Goal: Information Seeking & Learning: Learn about a topic

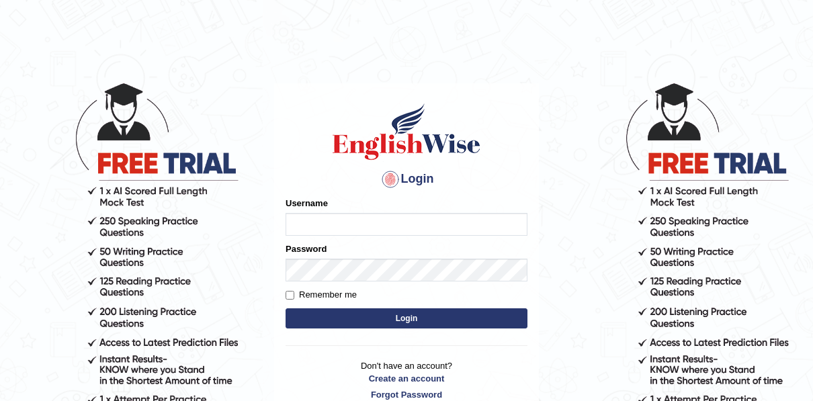
click at [406, 221] on input "Username" at bounding box center [407, 224] width 242 height 23
type input "auralima"
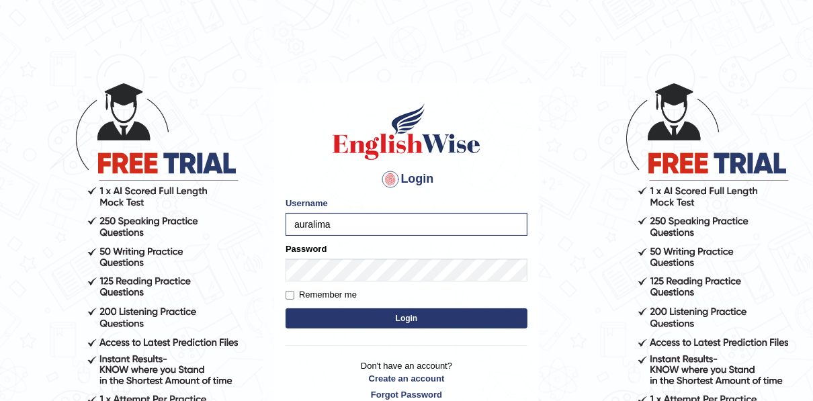
click at [364, 314] on button "Login" at bounding box center [407, 318] width 242 height 20
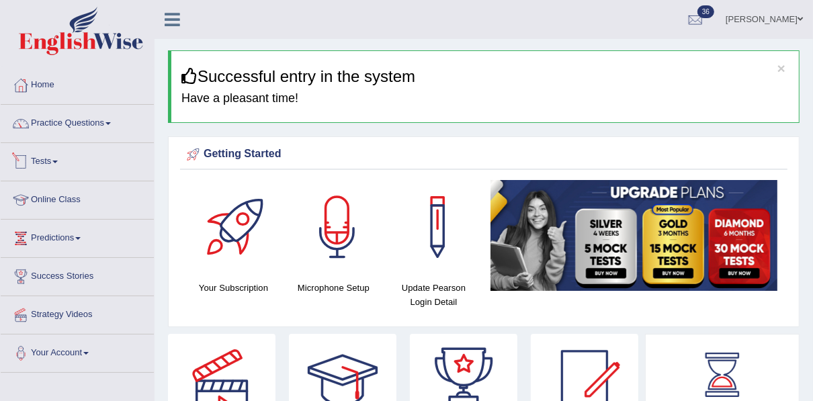
click at [53, 156] on link "Tests" at bounding box center [77, 160] width 153 height 34
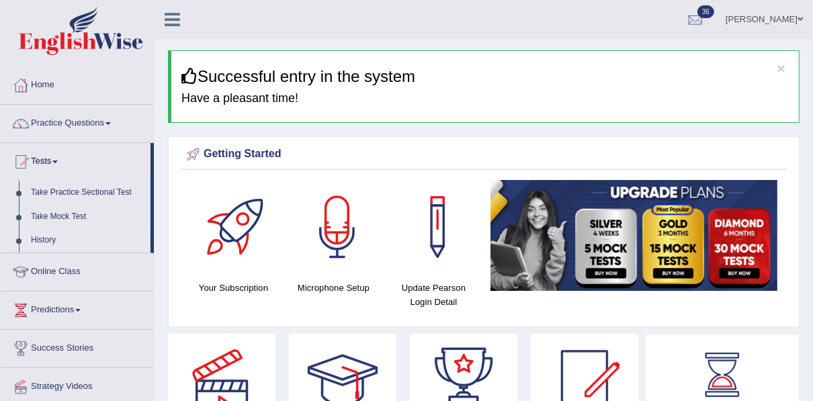
click at [42, 234] on link "History" at bounding box center [88, 240] width 126 height 24
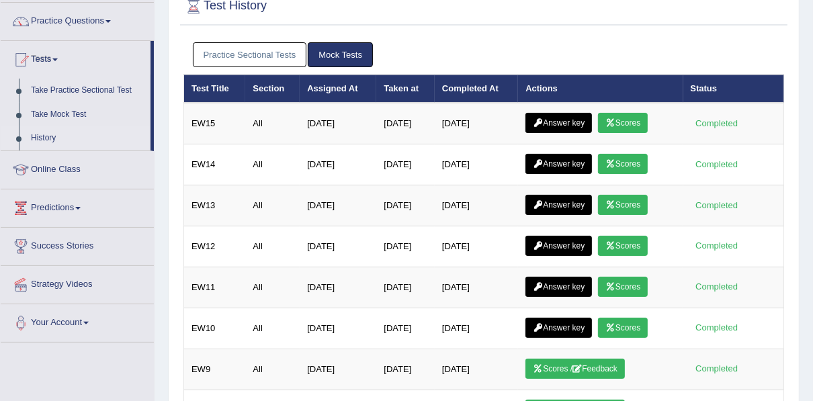
scroll to position [105, 0]
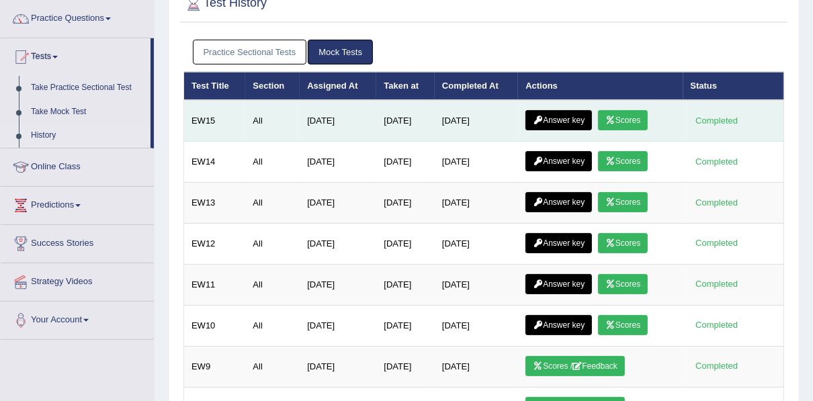
click at [619, 119] on link "Scores" at bounding box center [623, 120] width 50 height 20
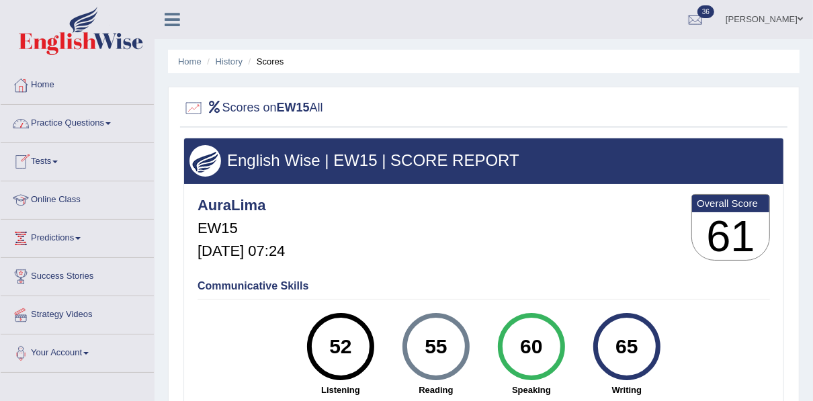
click at [97, 117] on link "Practice Questions" at bounding box center [77, 122] width 153 height 34
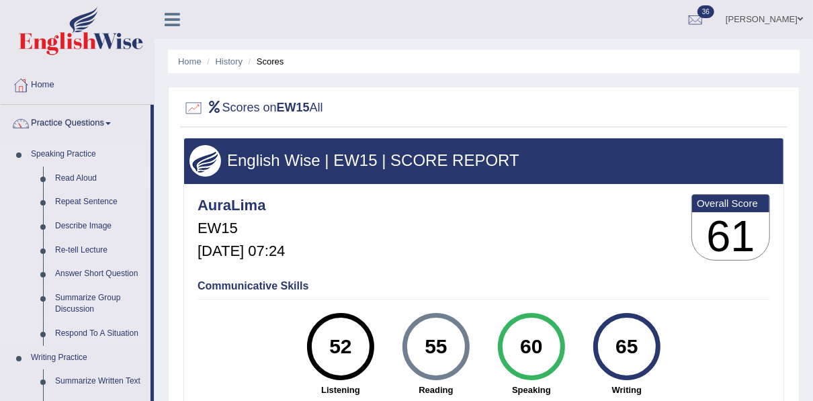
click at [79, 181] on link "Read Aloud" at bounding box center [99, 179] width 101 height 24
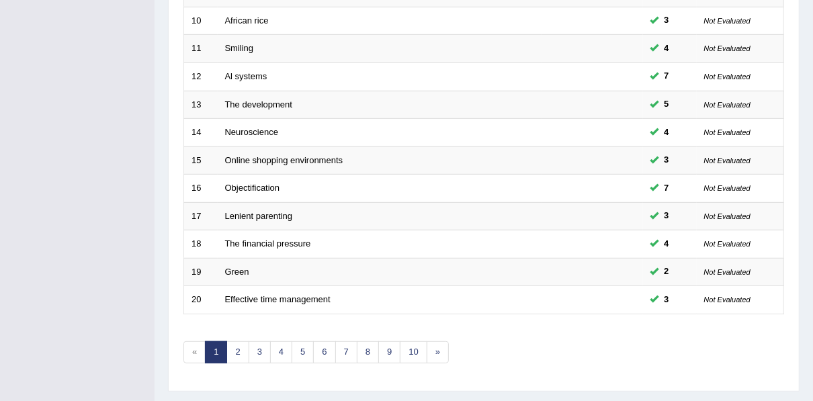
scroll to position [482, 0]
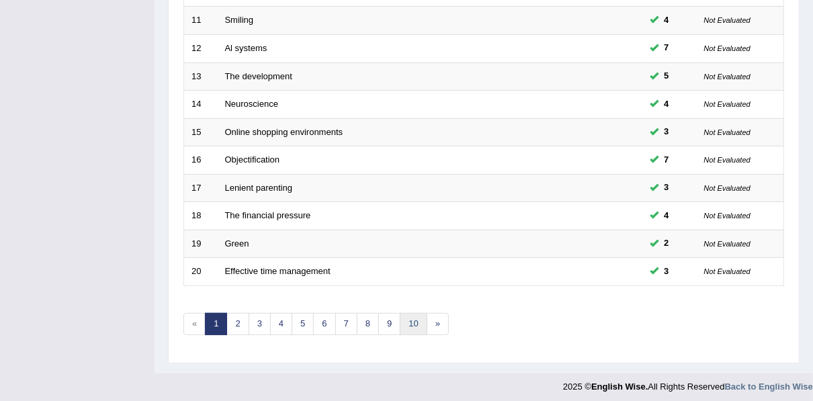
click at [408, 320] on link "10" at bounding box center [413, 324] width 27 height 22
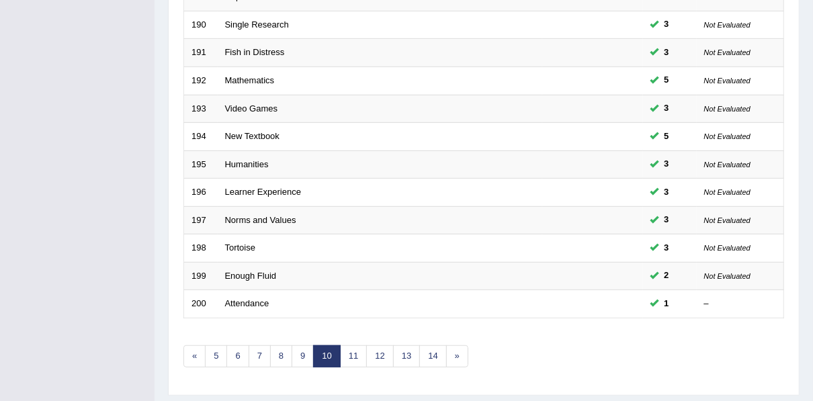
scroll to position [473, 0]
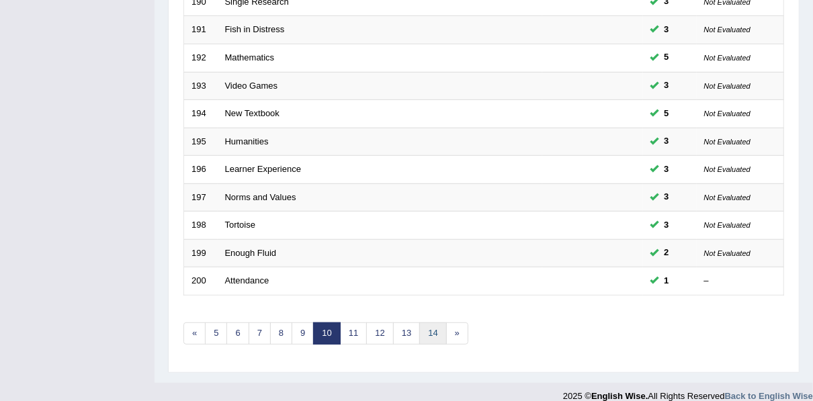
click at [432, 326] on link "14" at bounding box center [432, 333] width 27 height 22
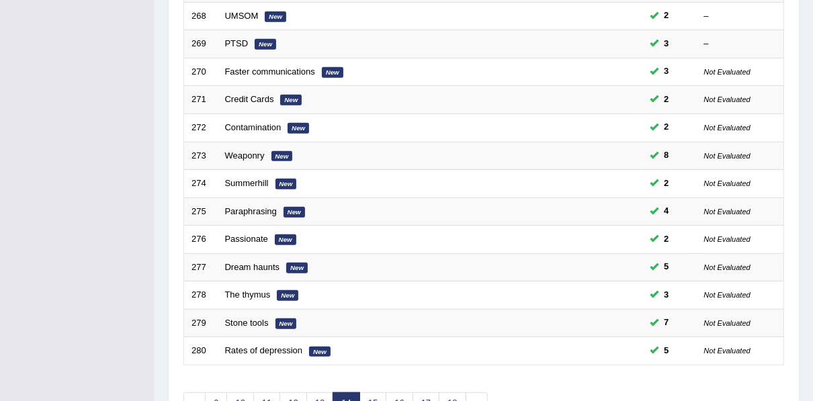
scroll to position [482, 0]
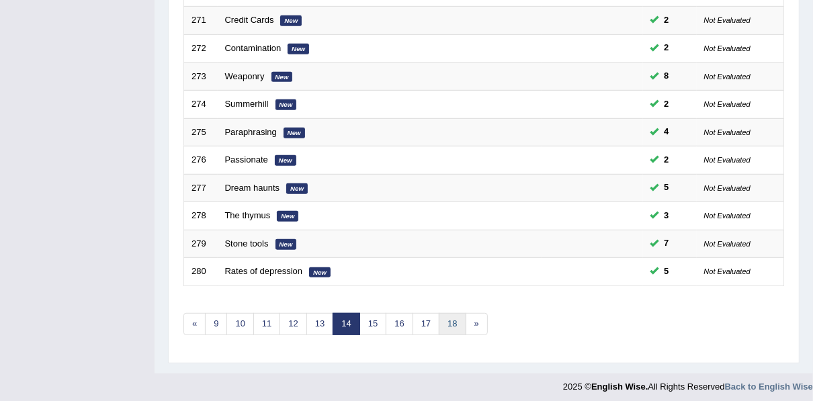
click at [447, 322] on link "18" at bounding box center [452, 324] width 27 height 22
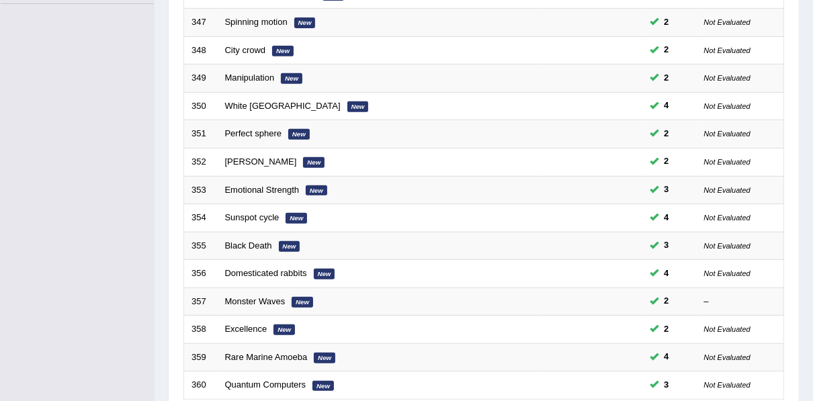
scroll to position [482, 0]
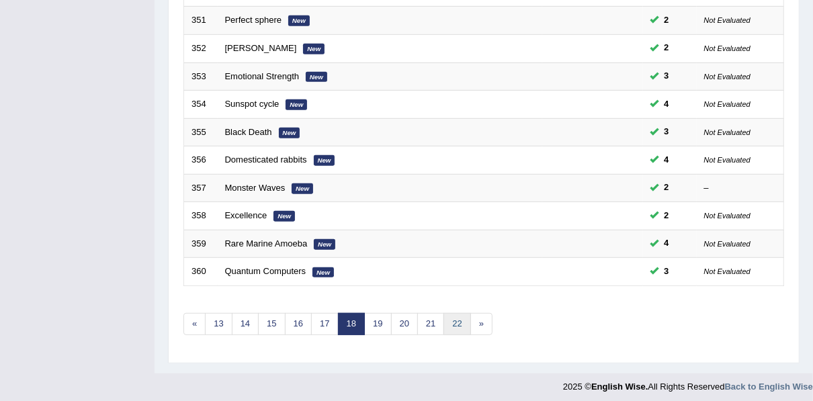
click at [452, 316] on link "22" at bounding box center [456, 324] width 27 height 22
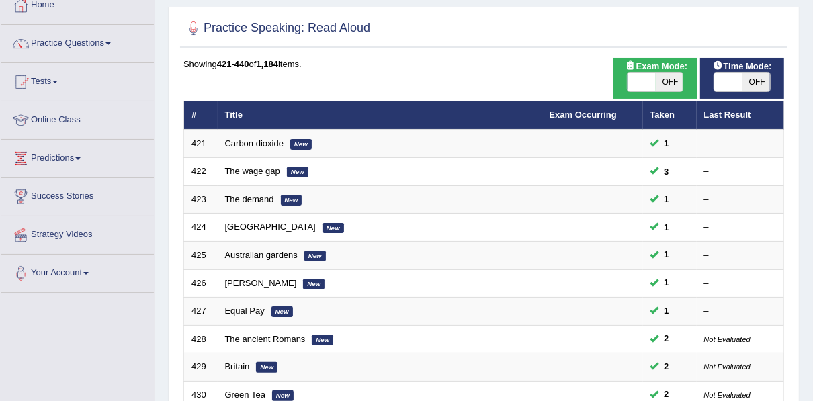
scroll to position [81, 0]
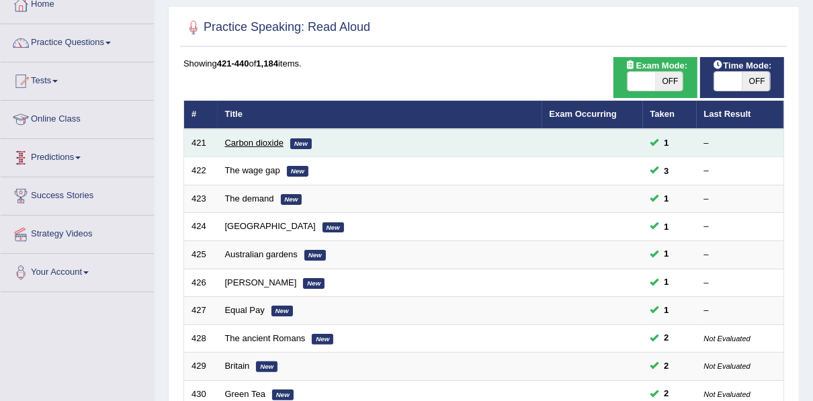
click at [273, 141] on link "Carbon dioxide" at bounding box center [254, 143] width 58 height 10
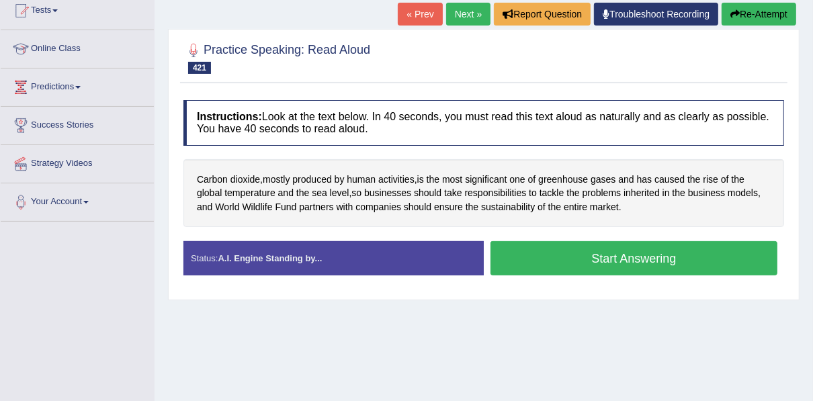
scroll to position [159, 0]
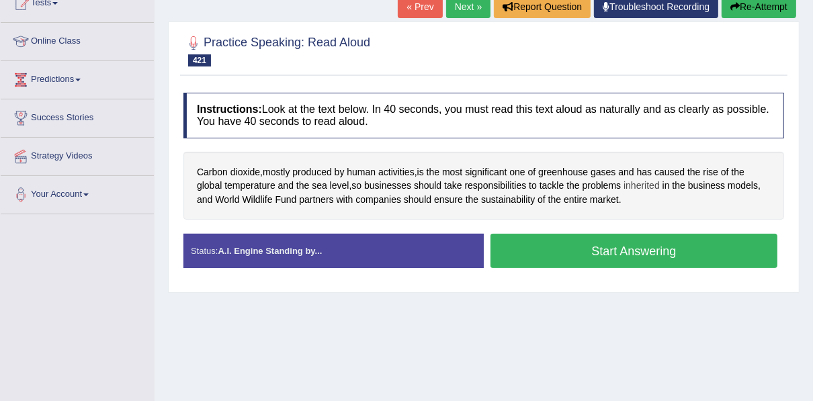
click at [629, 187] on span "inherited" at bounding box center [641, 186] width 36 height 14
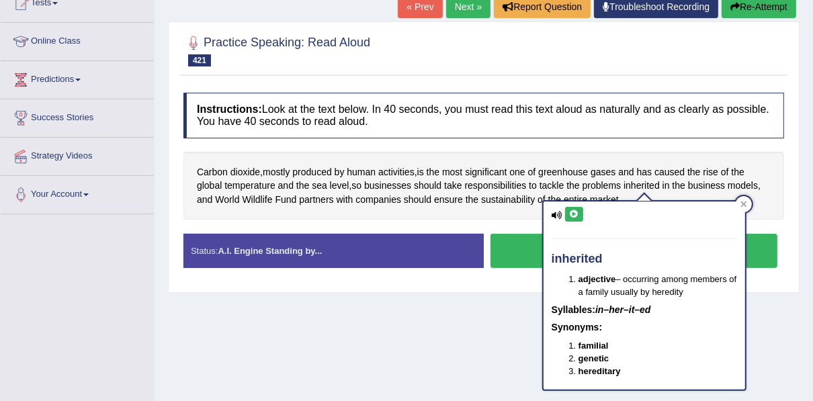
click at [576, 210] on icon at bounding box center [574, 214] width 10 height 8
click at [742, 204] on icon at bounding box center [743, 205] width 6 height 6
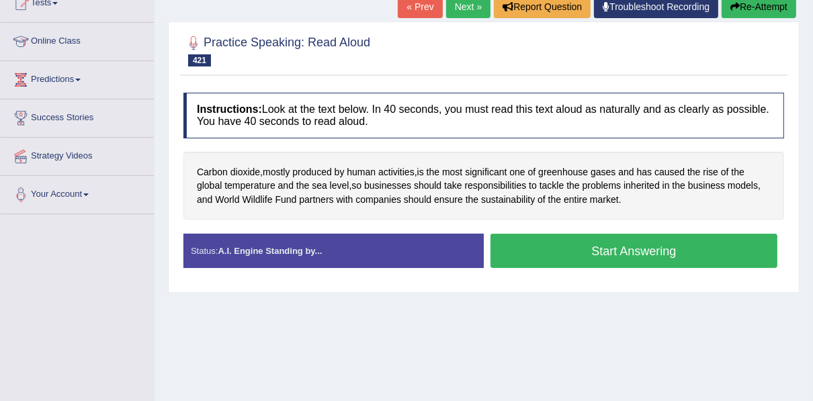
click at [541, 253] on button "Start Answering" at bounding box center [633, 251] width 287 height 34
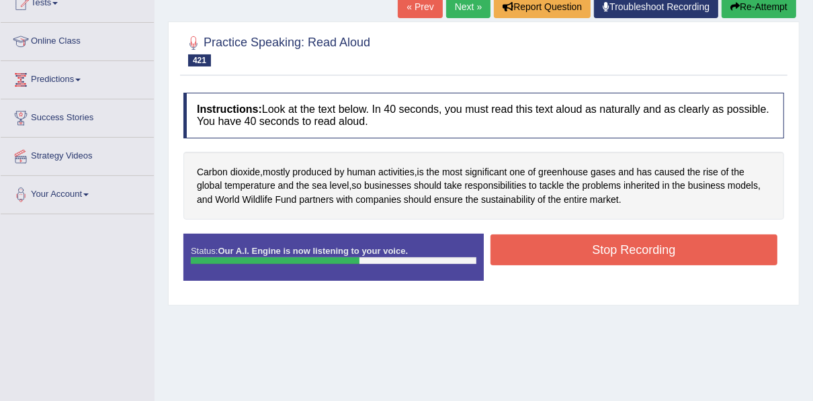
click at [541, 253] on button "Stop Recording" at bounding box center [633, 249] width 287 height 31
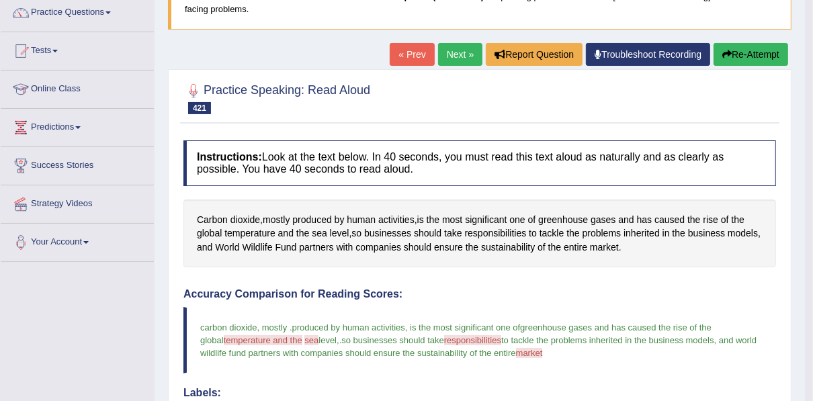
scroll to position [77, 0]
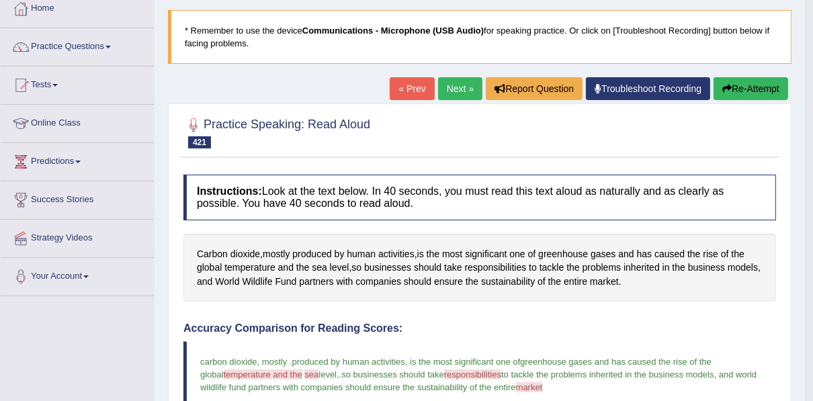
click at [464, 87] on link "Next »" at bounding box center [460, 88] width 44 height 23
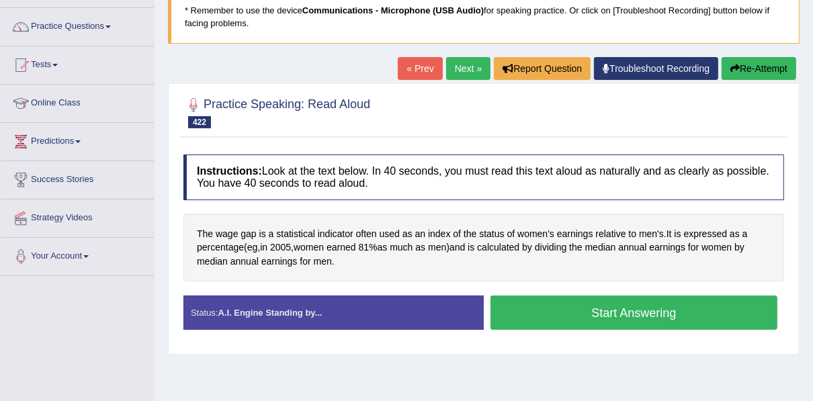
scroll to position [101, 0]
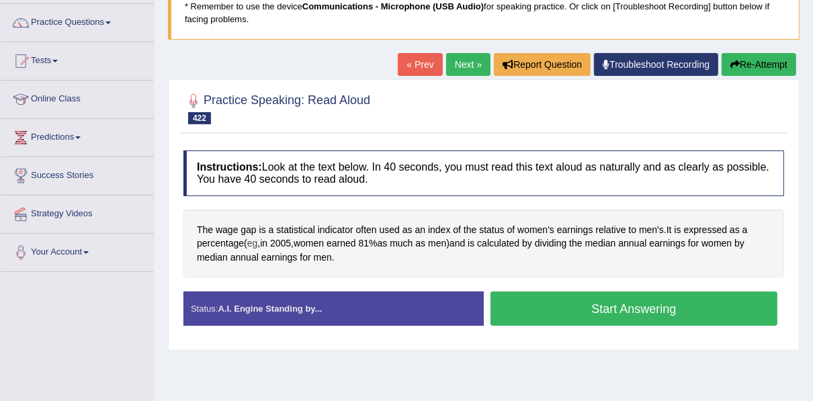
click at [253, 246] on span "eg" at bounding box center [252, 243] width 11 height 14
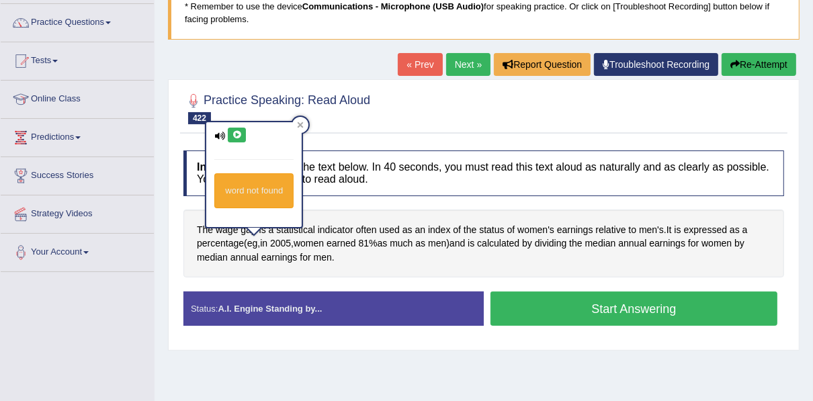
click at [236, 135] on icon at bounding box center [237, 135] width 10 height 8
click at [302, 125] on icon at bounding box center [301, 125] width 6 height 6
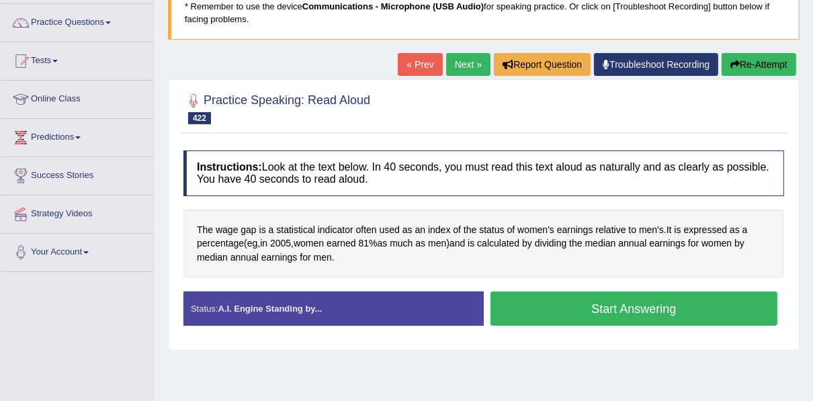
click at [519, 298] on button "Start Answering" at bounding box center [633, 309] width 287 height 34
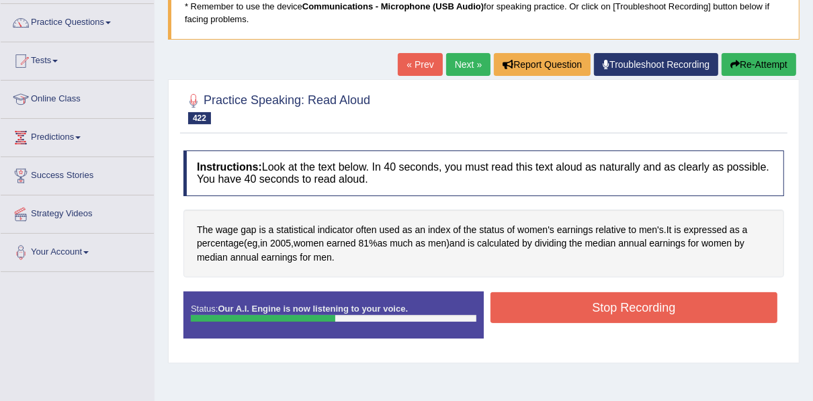
click at [519, 299] on button "Stop Recording" at bounding box center [633, 307] width 287 height 31
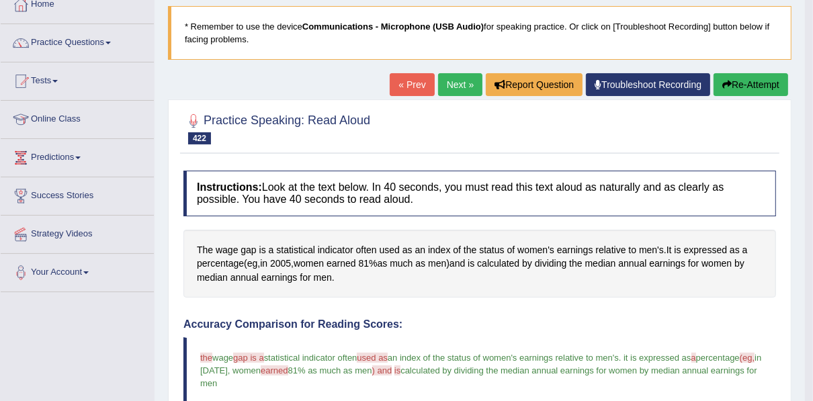
scroll to position [46, 0]
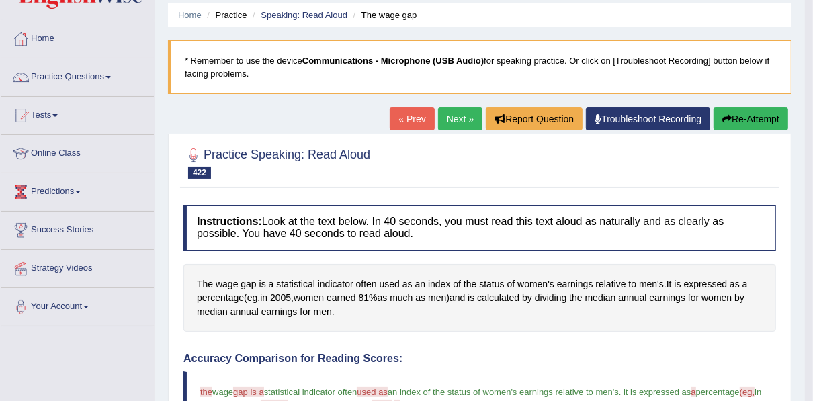
click at [453, 115] on link "Next »" at bounding box center [460, 118] width 44 height 23
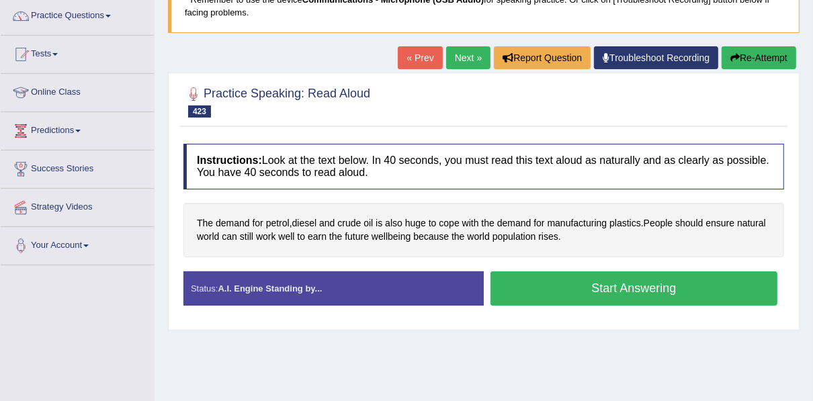
scroll to position [111, 0]
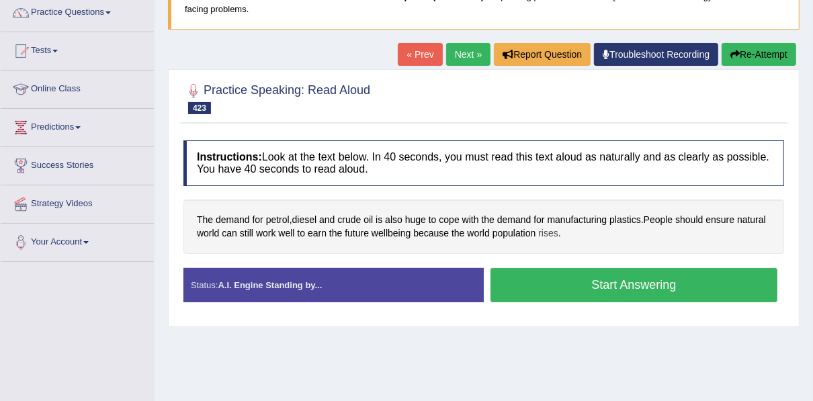
click at [546, 230] on span "rises" at bounding box center [548, 233] width 20 height 14
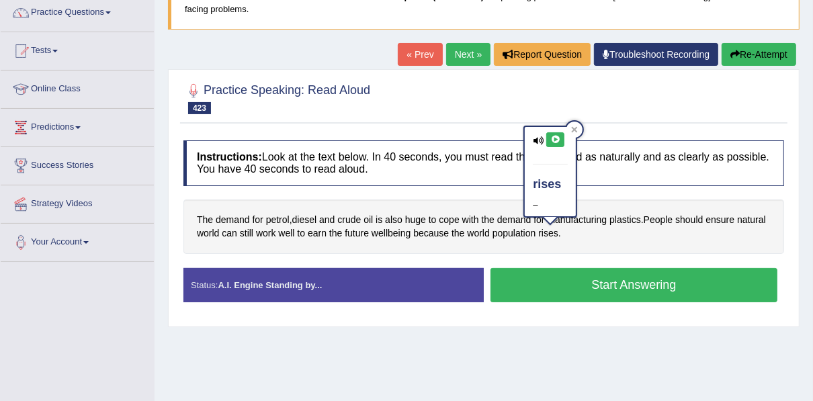
click at [559, 139] on icon at bounding box center [555, 140] width 10 height 8
click at [570, 128] on div at bounding box center [574, 130] width 16 height 16
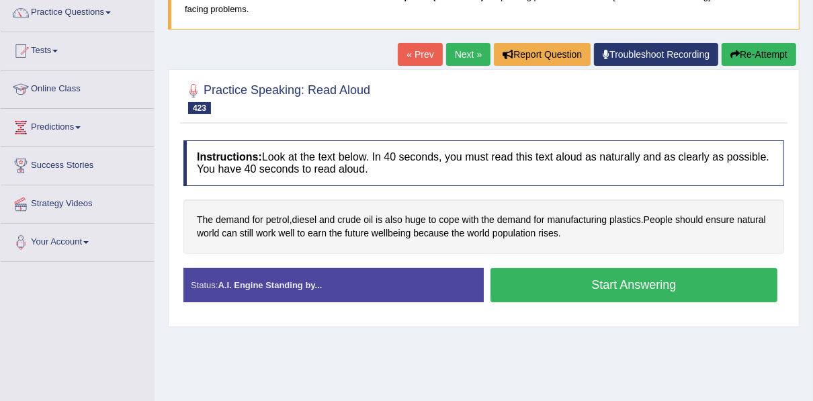
click at [536, 273] on button "Start Answering" at bounding box center [633, 285] width 287 height 34
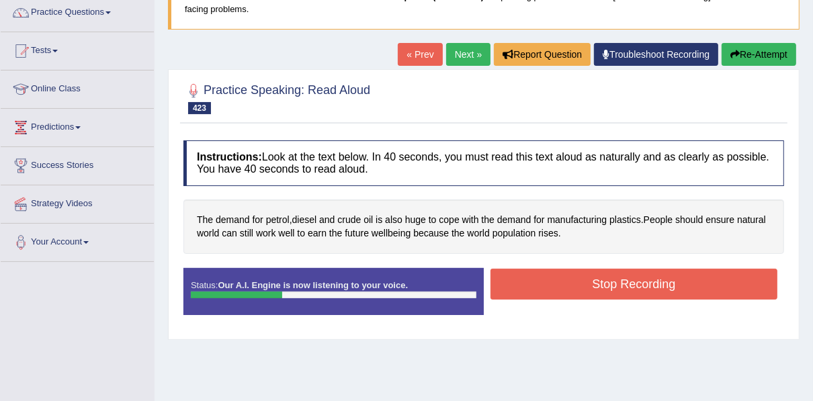
click at [536, 273] on button "Stop Recording" at bounding box center [633, 284] width 287 height 31
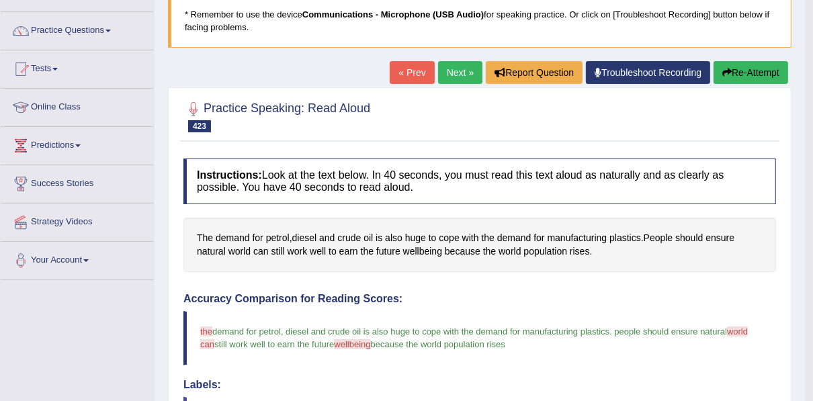
scroll to position [40, 0]
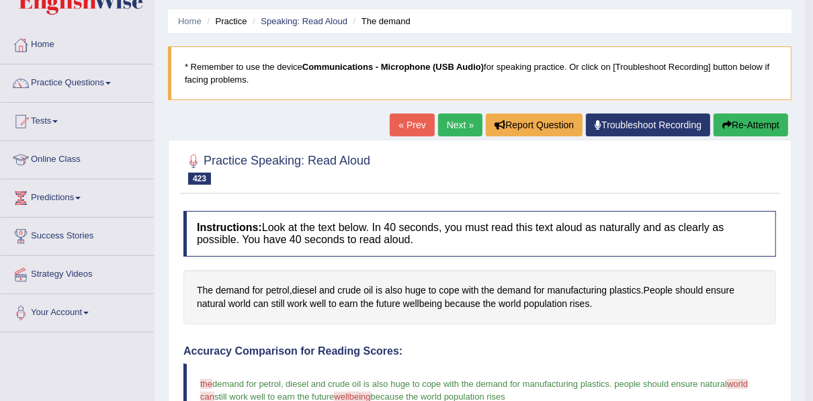
click at [467, 123] on link "Next »" at bounding box center [460, 125] width 44 height 23
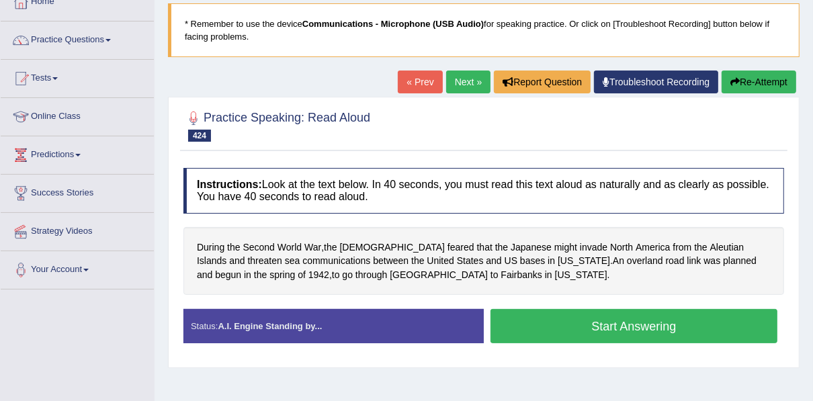
scroll to position [119, 0]
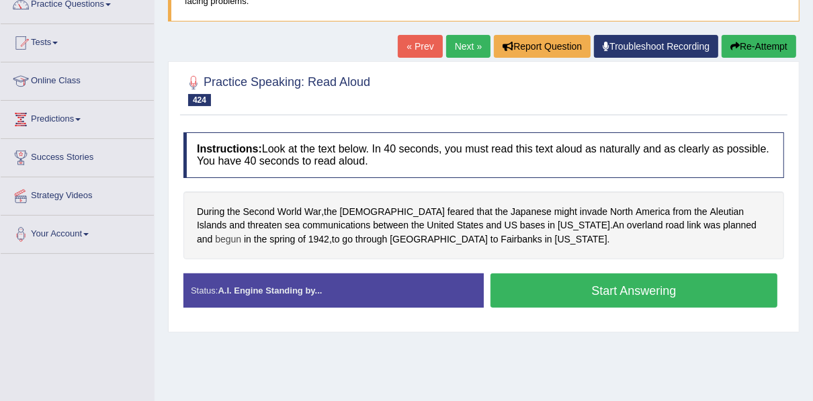
click at [241, 232] on span "begun" at bounding box center [228, 239] width 26 height 14
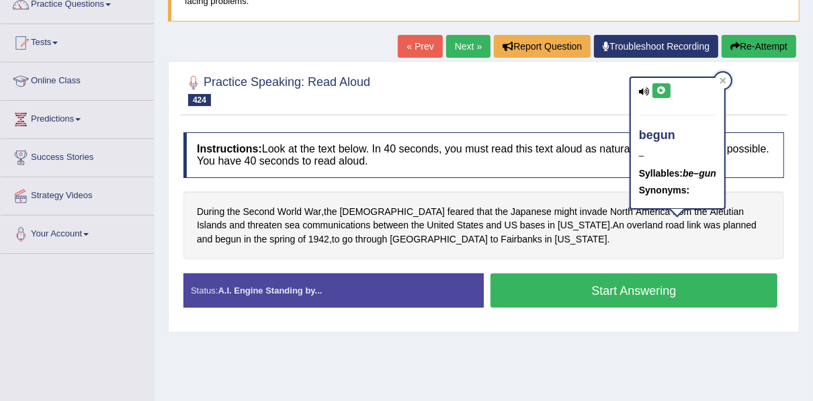
click at [661, 89] on icon at bounding box center [661, 91] width 10 height 8
click at [723, 78] on icon at bounding box center [723, 81] width 6 height 6
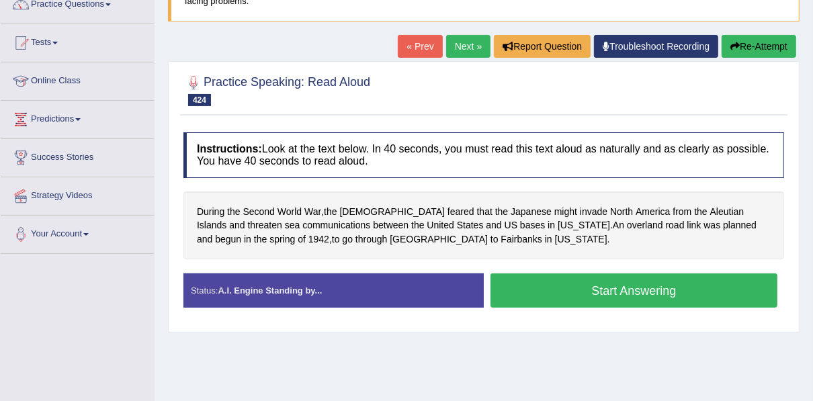
click at [543, 292] on button "Start Answering" at bounding box center [633, 290] width 287 height 34
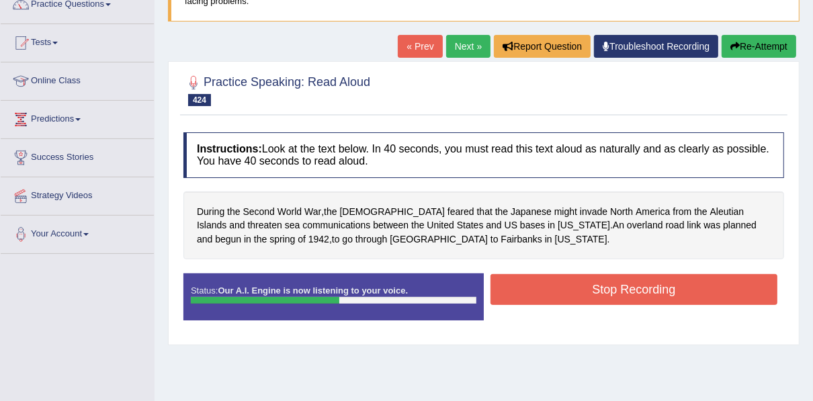
click at [543, 292] on button "Stop Recording" at bounding box center [633, 289] width 287 height 31
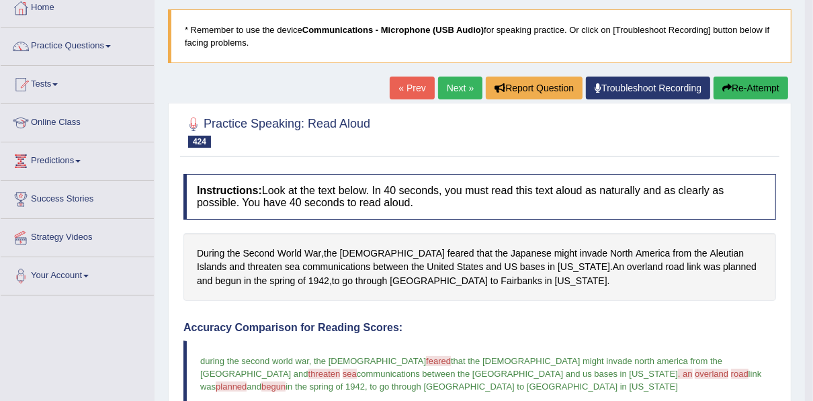
scroll to position [0, 0]
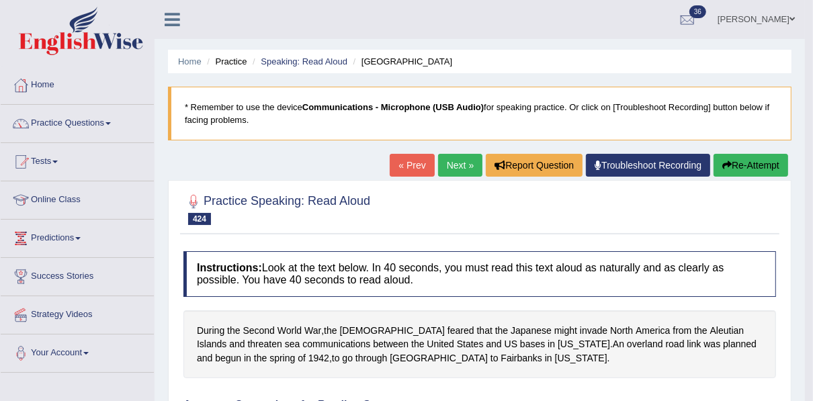
click at [460, 165] on link "Next »" at bounding box center [460, 165] width 44 height 23
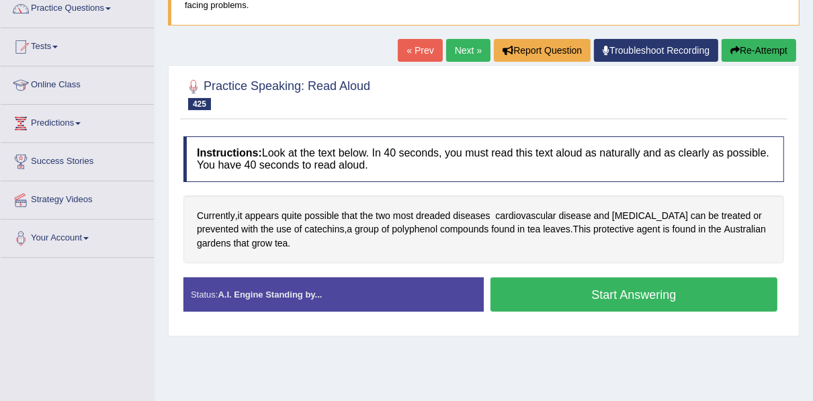
scroll to position [120, 0]
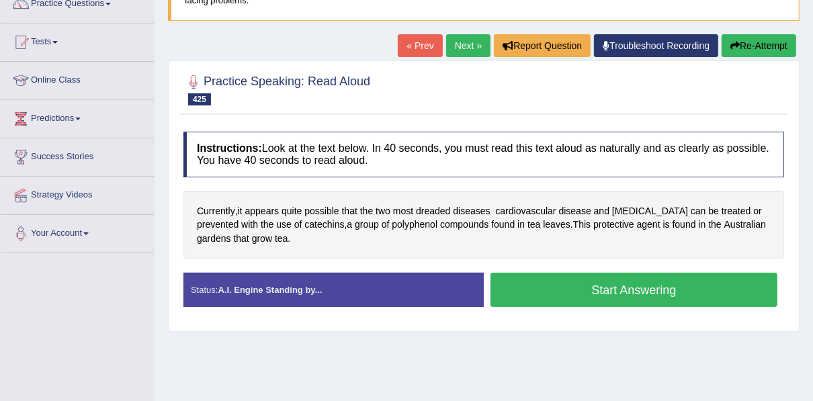
click at [529, 283] on button "Start Answering" at bounding box center [633, 290] width 287 height 34
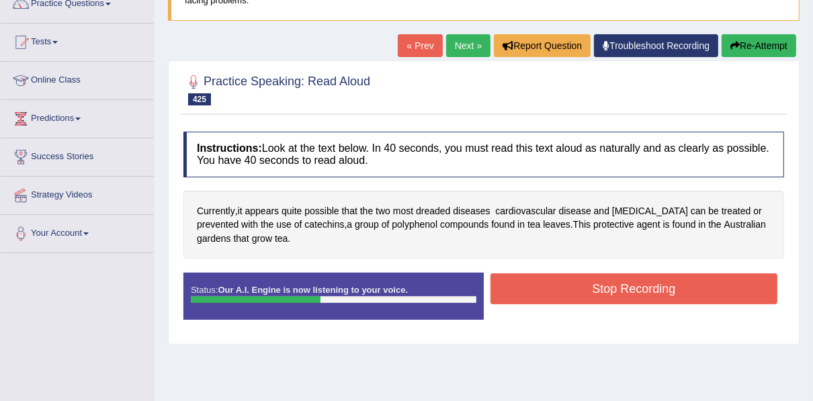
click at [529, 283] on button "Stop Recording" at bounding box center [633, 288] width 287 height 31
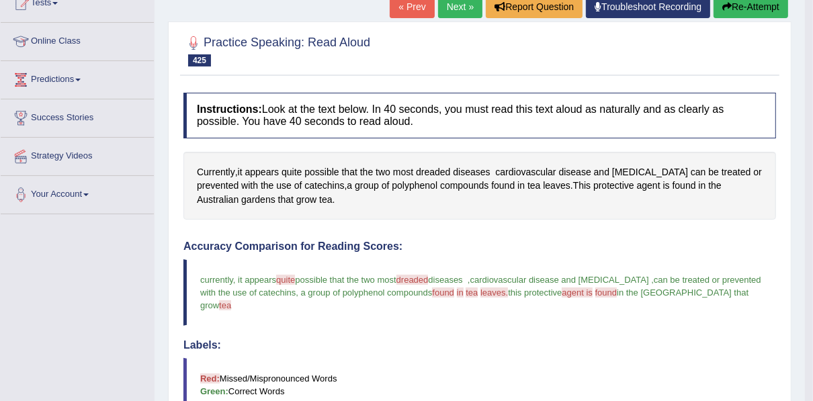
scroll to position [126, 0]
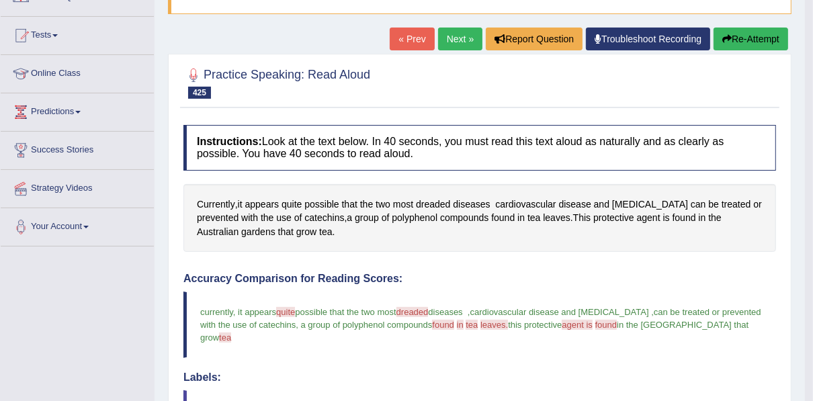
click at [463, 29] on link "Next »" at bounding box center [460, 39] width 44 height 23
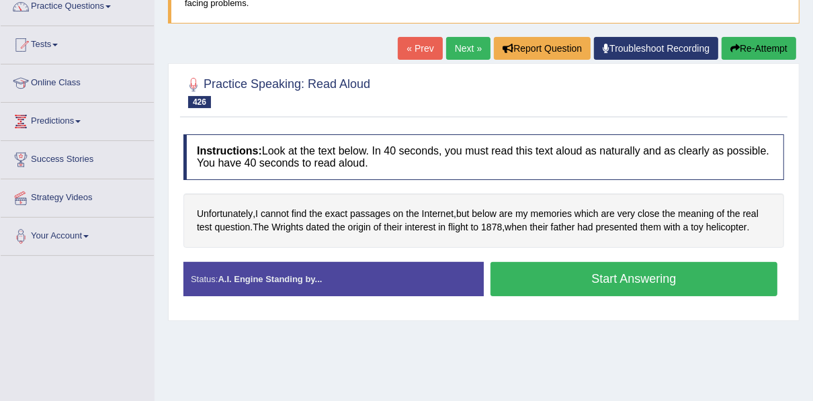
scroll to position [120, 0]
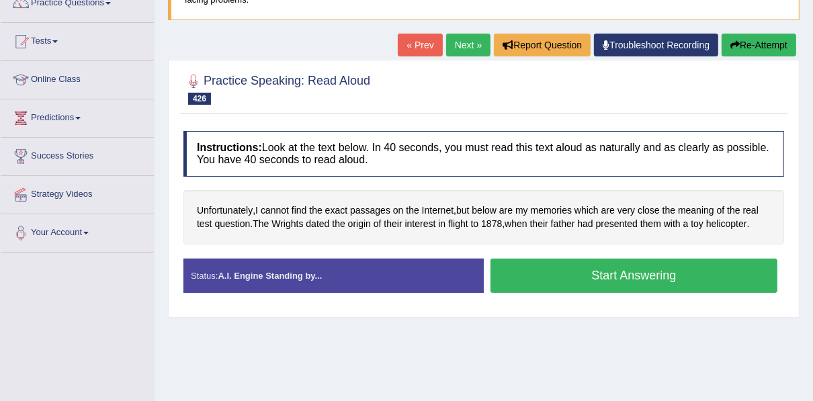
click at [531, 280] on button "Start Answering" at bounding box center [633, 276] width 287 height 34
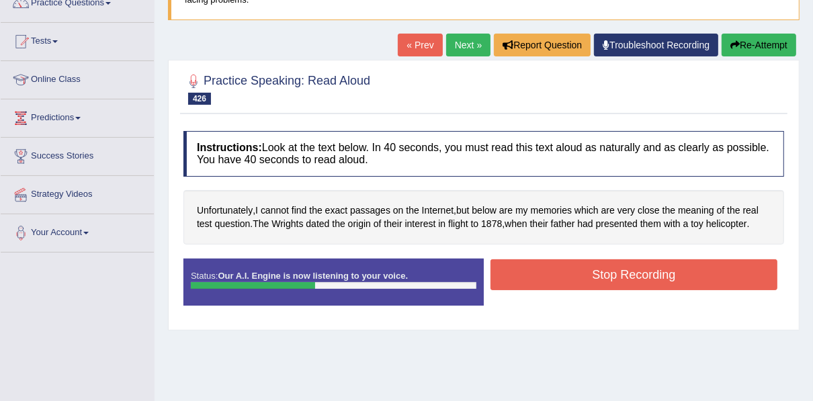
click at [531, 280] on button "Stop Recording" at bounding box center [633, 274] width 287 height 31
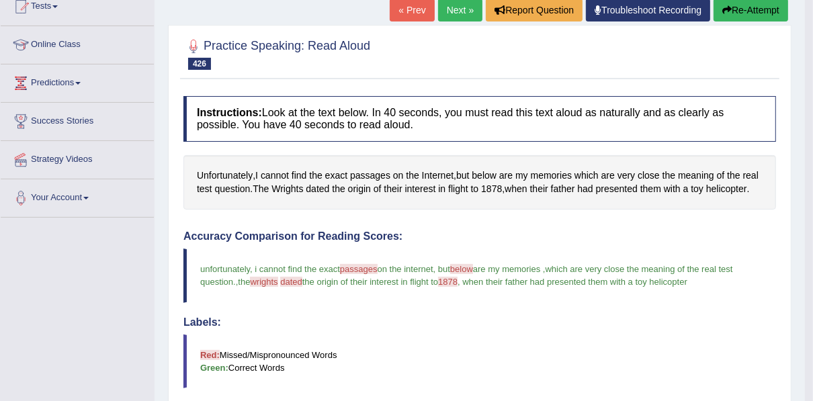
scroll to position [119, 0]
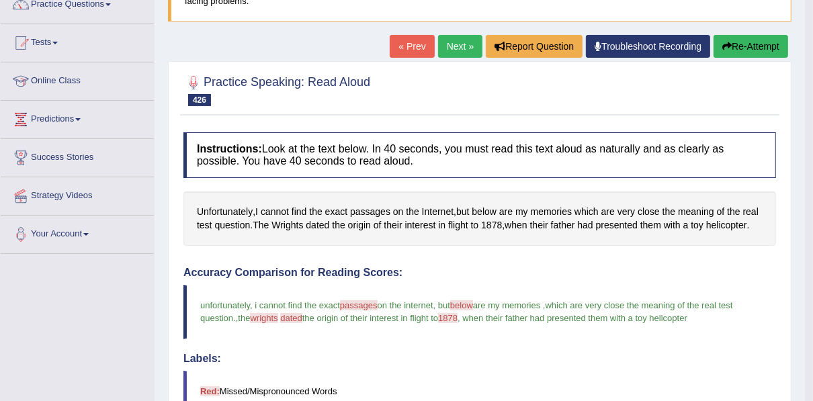
click at [460, 56] on link "Next »" at bounding box center [460, 46] width 44 height 23
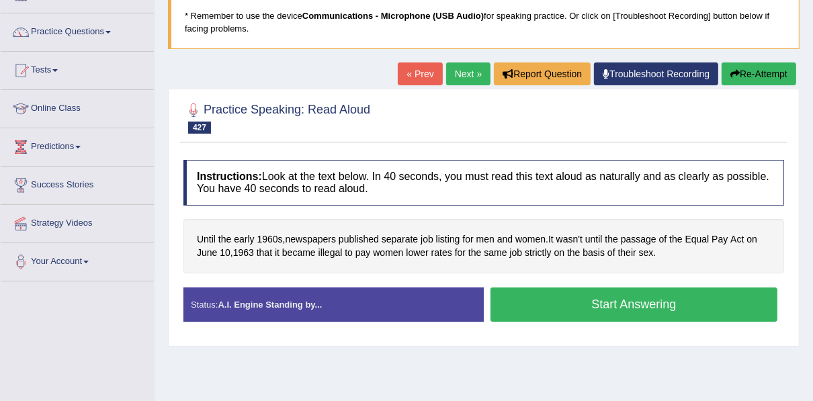
scroll to position [93, 0]
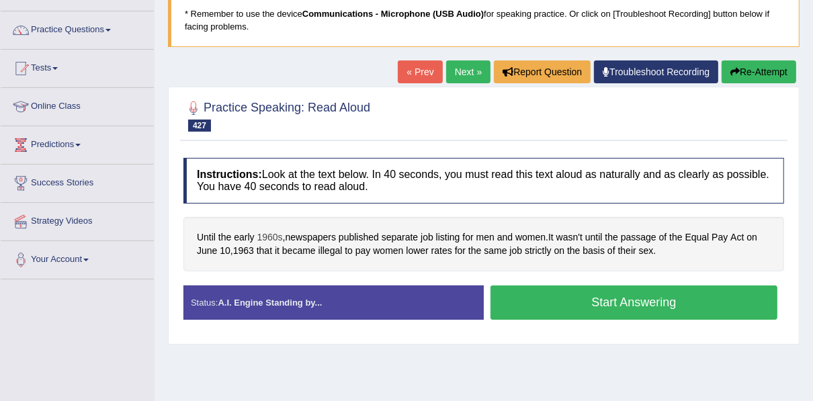
click at [260, 241] on span "1960s" at bounding box center [270, 237] width 26 height 14
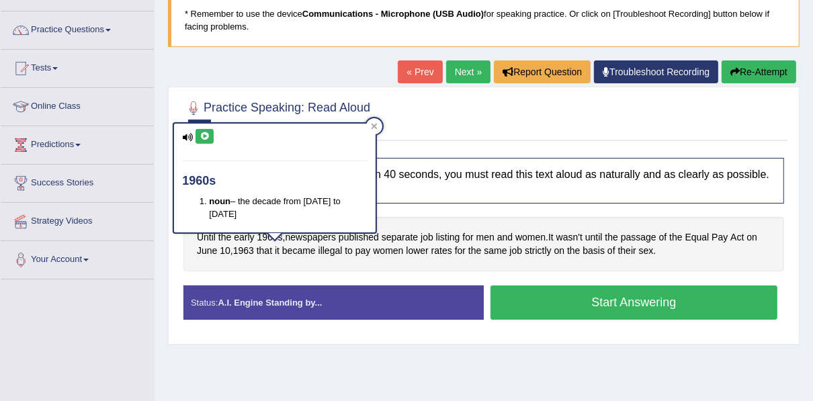
click at [206, 138] on icon at bounding box center [205, 136] width 10 height 8
click at [371, 128] on icon at bounding box center [374, 126] width 7 height 7
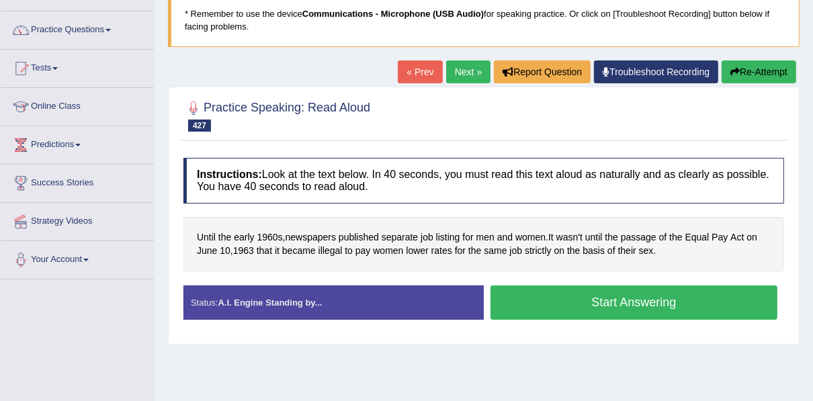
click at [524, 302] on button "Start Answering" at bounding box center [633, 303] width 287 height 34
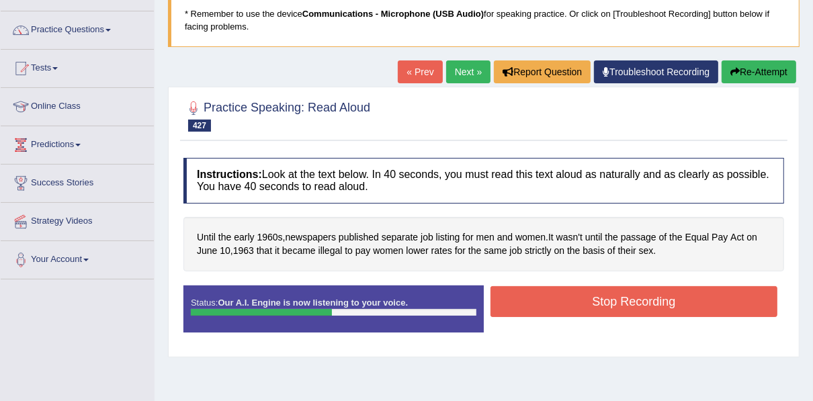
click at [524, 302] on button "Stop Recording" at bounding box center [633, 301] width 287 height 31
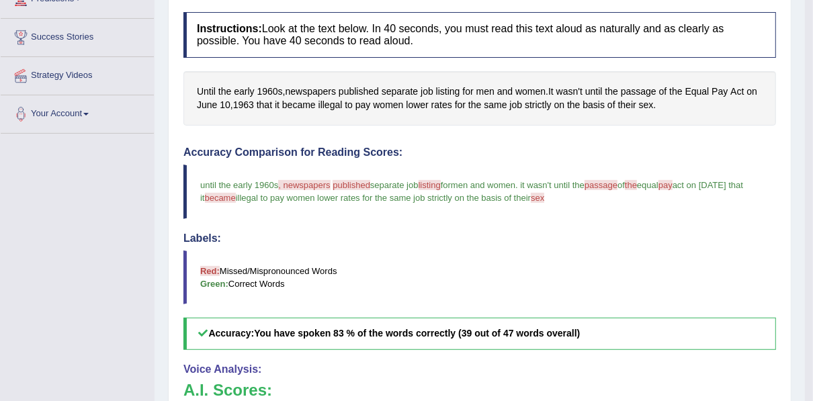
scroll to position [86, 0]
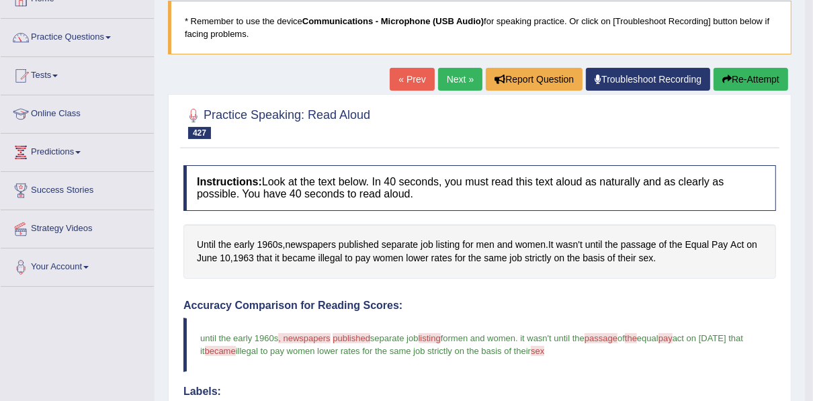
click at [463, 86] on link "Next »" at bounding box center [460, 79] width 44 height 23
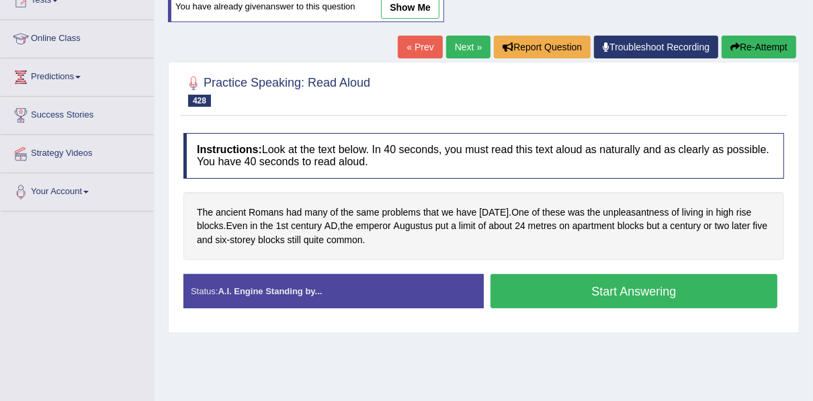
scroll to position [177, 0]
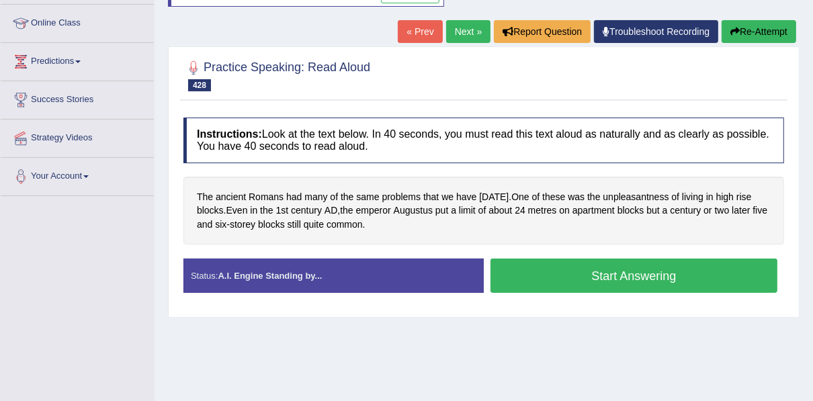
click at [553, 275] on button "Start Answering" at bounding box center [633, 276] width 287 height 34
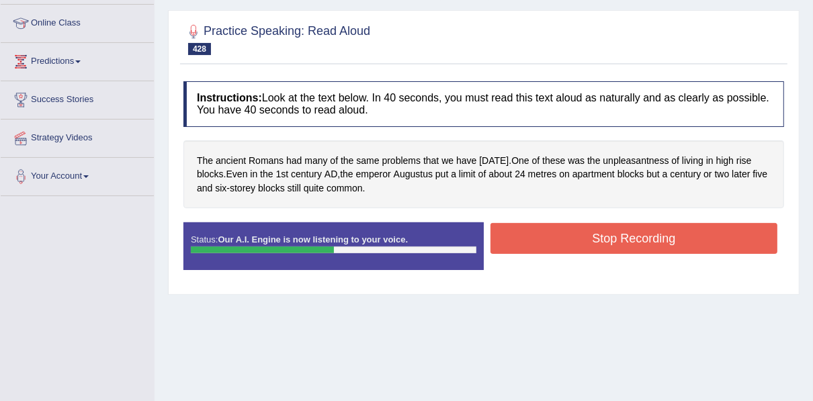
click at [555, 242] on button "Stop Recording" at bounding box center [633, 238] width 287 height 31
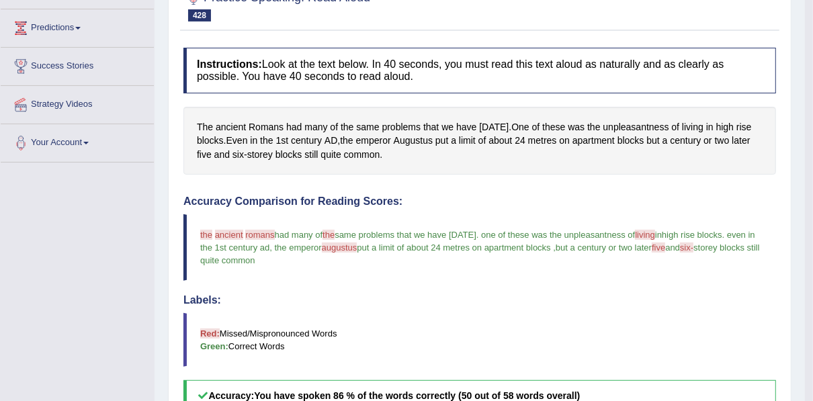
scroll to position [159, 0]
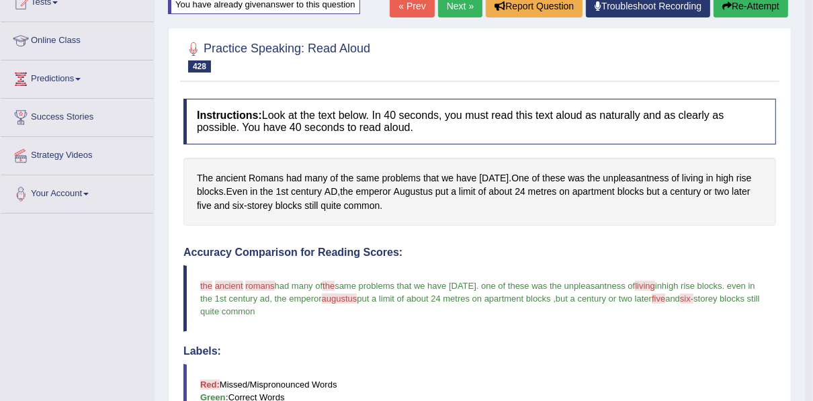
click at [461, 12] on link "Next »" at bounding box center [460, 6] width 44 height 23
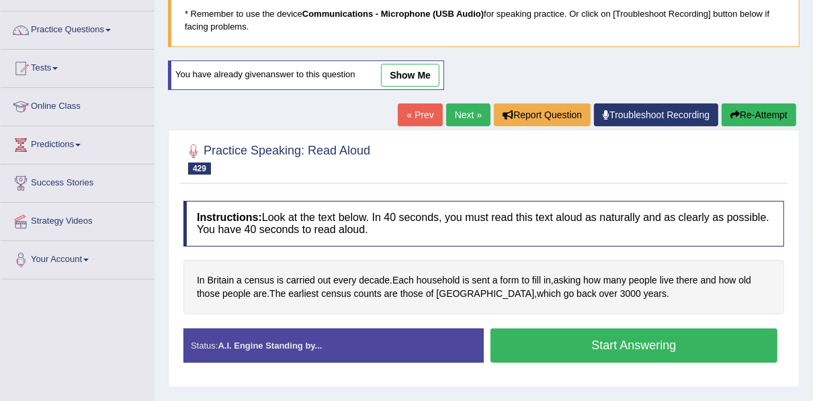
scroll to position [104, 0]
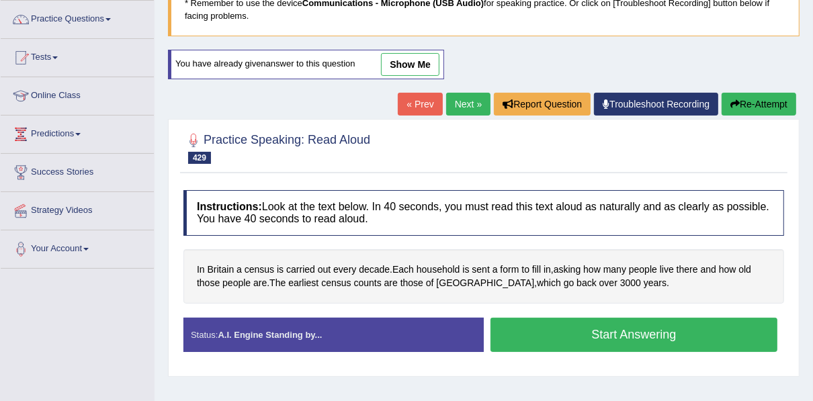
click at [550, 326] on button "Start Answering" at bounding box center [633, 335] width 287 height 34
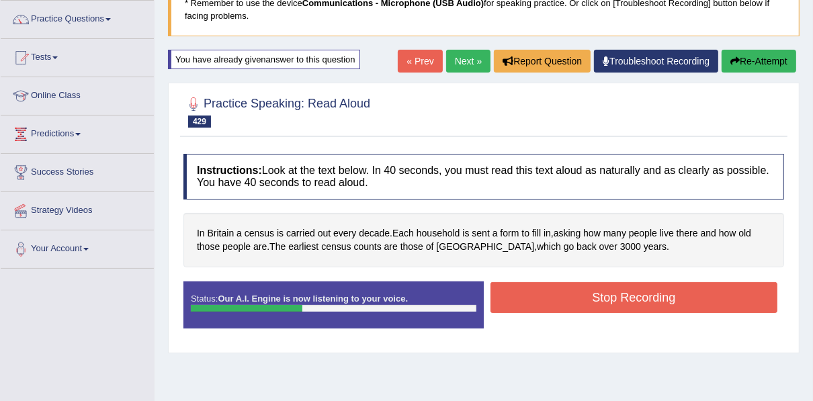
click at [549, 298] on button "Stop Recording" at bounding box center [633, 297] width 287 height 31
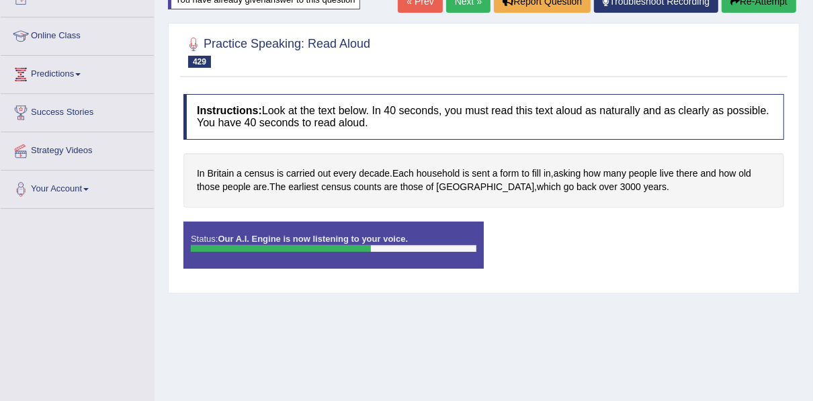
scroll to position [120, 0]
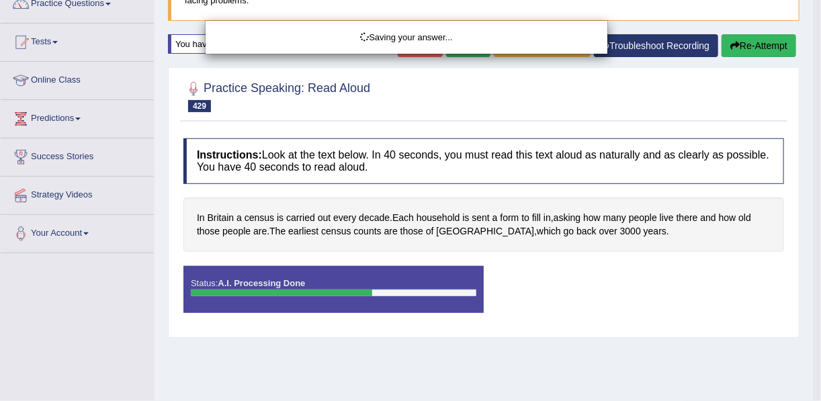
click at [538, 292] on div "Saving your answer..." at bounding box center [410, 200] width 821 height 401
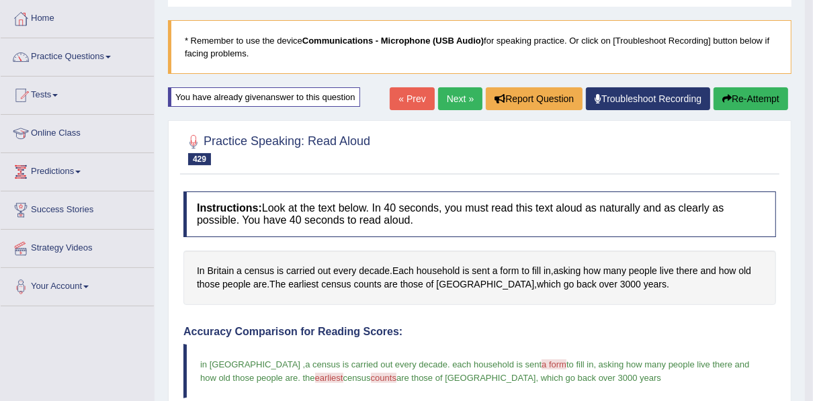
scroll to position [64, 0]
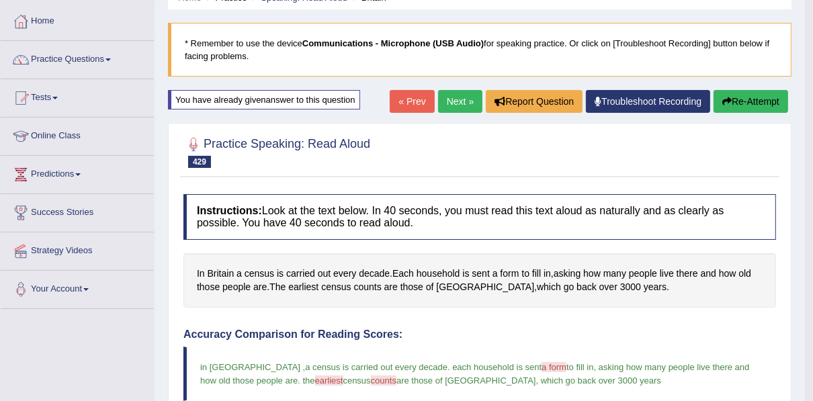
click at [742, 92] on button "Re-Attempt" at bounding box center [750, 101] width 75 height 23
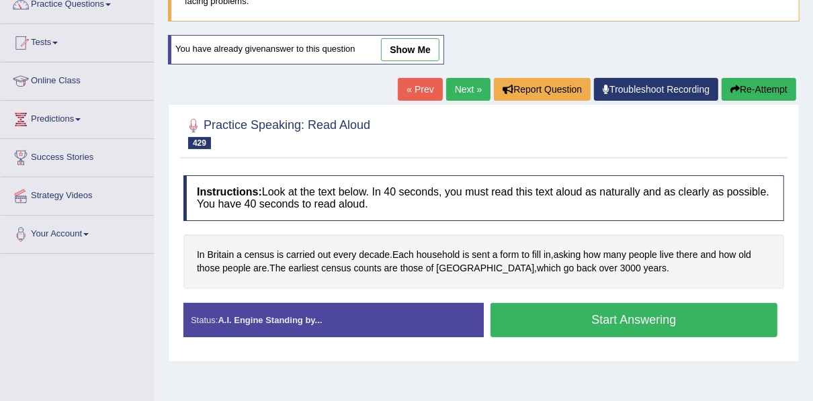
scroll to position [142, 0]
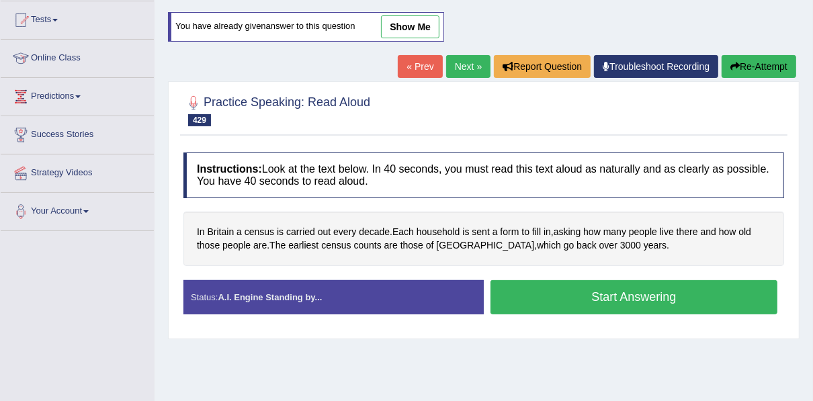
click at [537, 293] on button "Start Answering" at bounding box center [633, 297] width 287 height 34
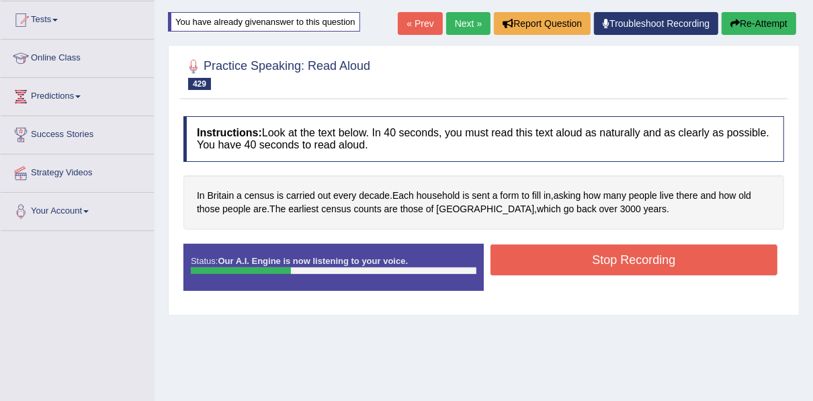
click at [547, 265] on button "Stop Recording" at bounding box center [633, 260] width 287 height 31
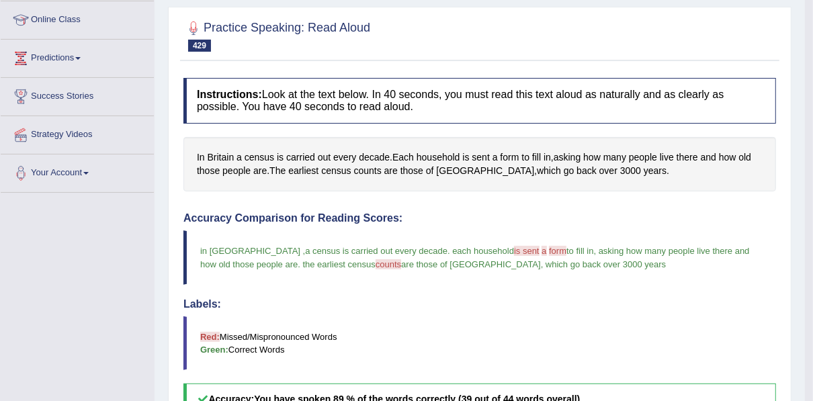
scroll to position [157, 0]
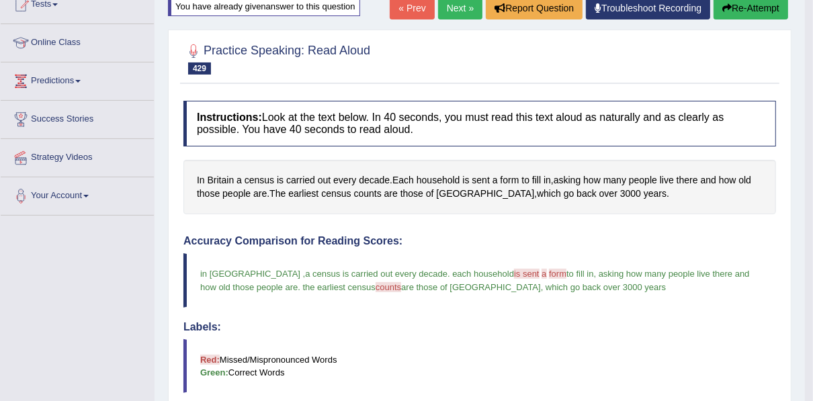
click at [458, 15] on link "Next »" at bounding box center [460, 8] width 44 height 23
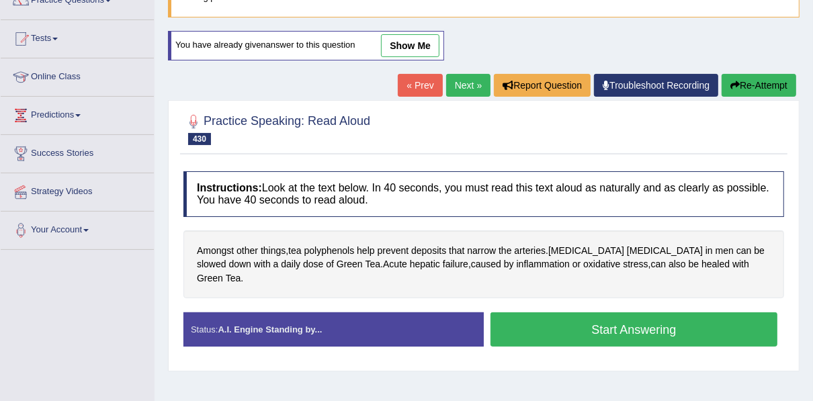
scroll to position [173, 0]
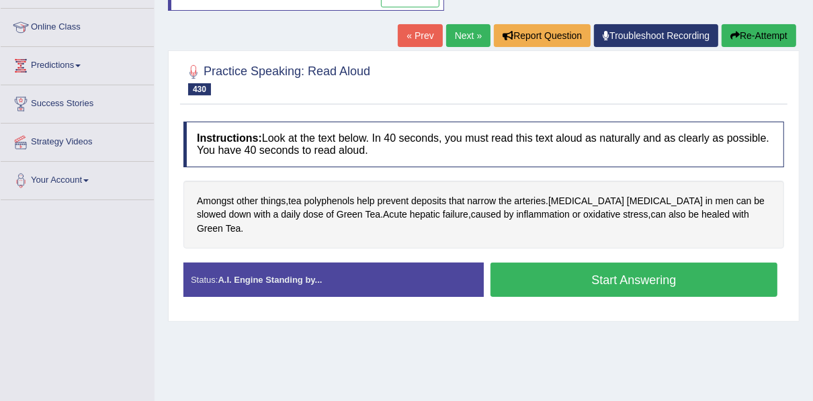
click at [536, 269] on button "Start Answering" at bounding box center [633, 280] width 287 height 34
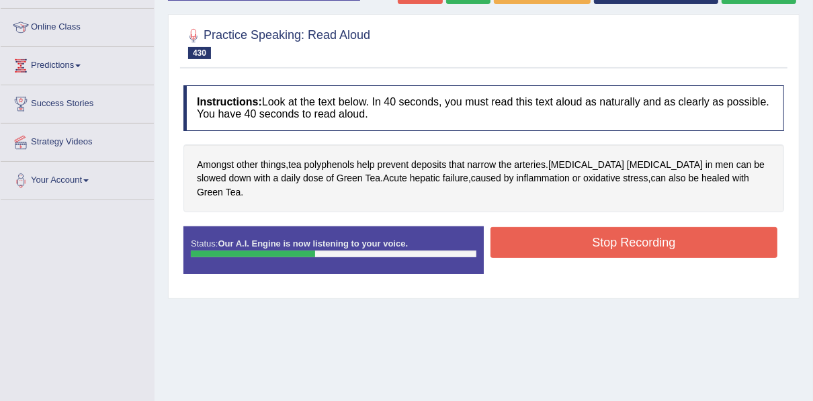
click at [541, 227] on button "Stop Recording" at bounding box center [633, 242] width 287 height 31
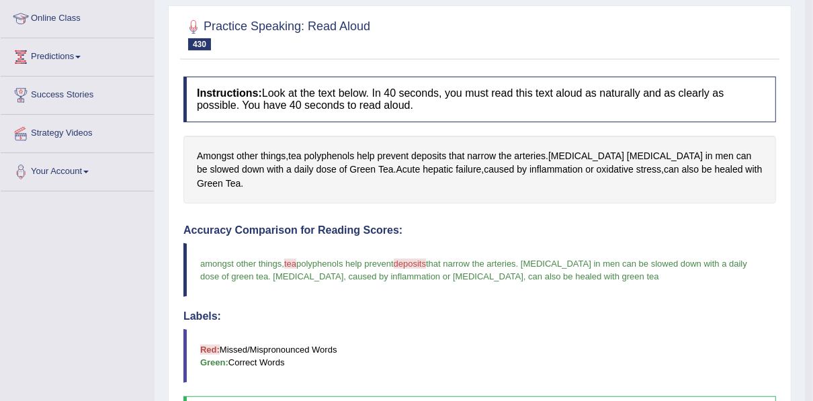
scroll to position [105, 0]
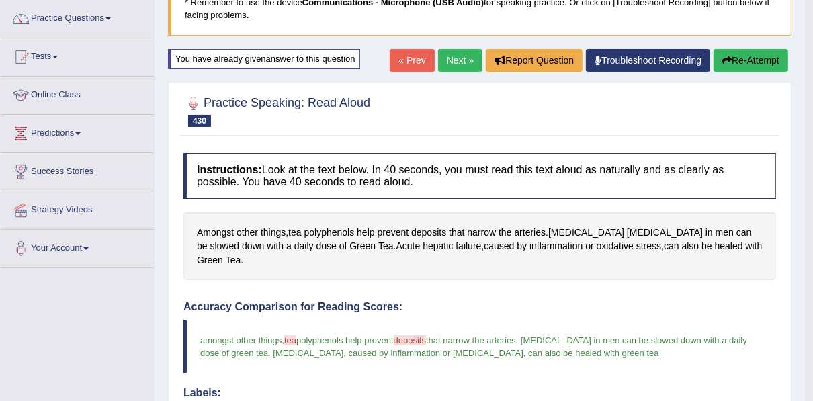
click at [449, 56] on link "Next »" at bounding box center [460, 60] width 44 height 23
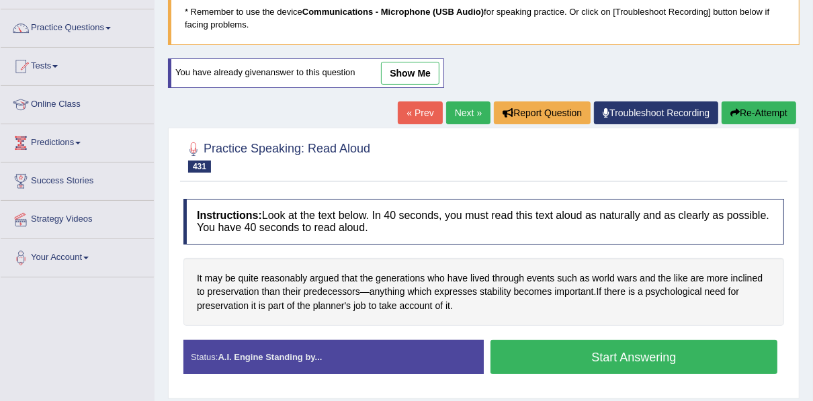
scroll to position [107, 0]
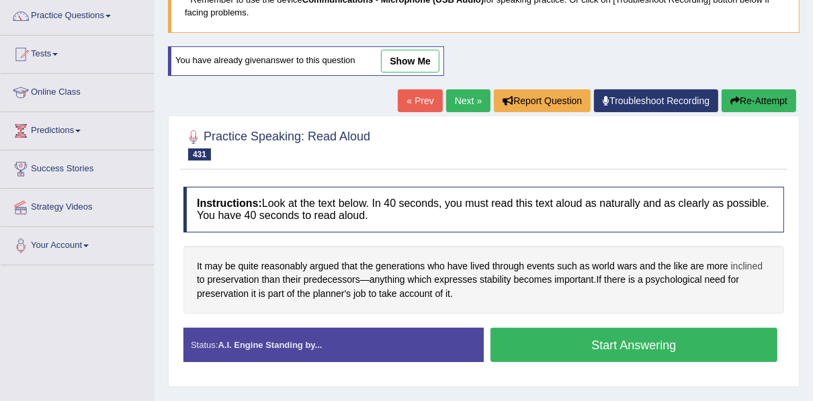
click at [744, 264] on span "inclined" at bounding box center [747, 266] width 32 height 14
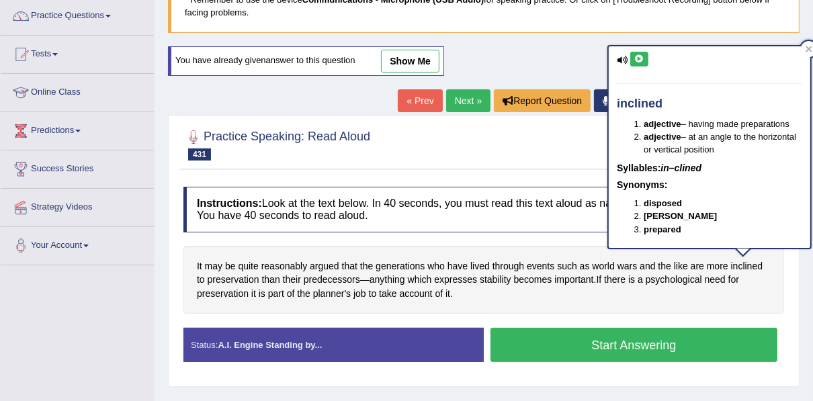
click at [635, 62] on button at bounding box center [639, 59] width 18 height 15
click at [636, 62] on button at bounding box center [639, 59] width 18 height 15
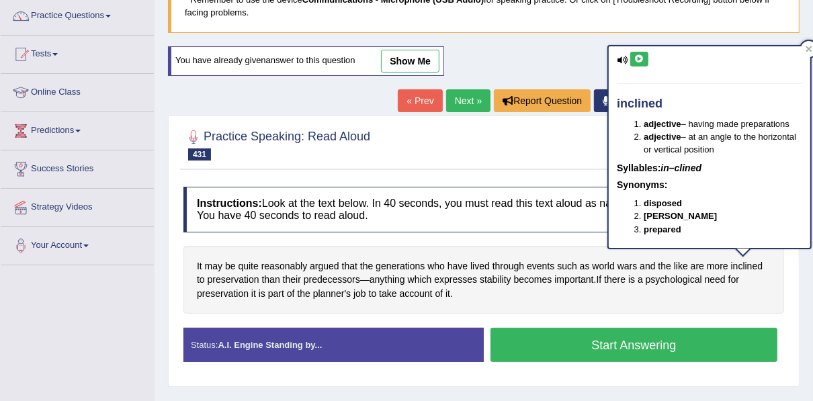
click at [638, 61] on icon at bounding box center [639, 59] width 10 height 8
click at [810, 52] on div at bounding box center [809, 49] width 16 height 16
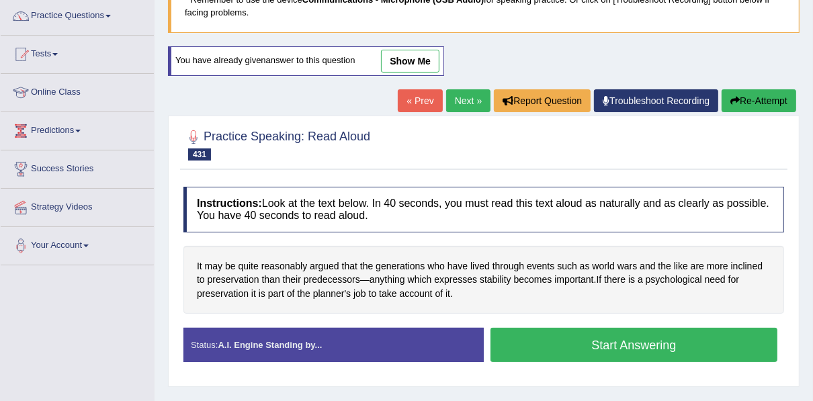
click at [533, 329] on button "Start Answering" at bounding box center [633, 345] width 287 height 34
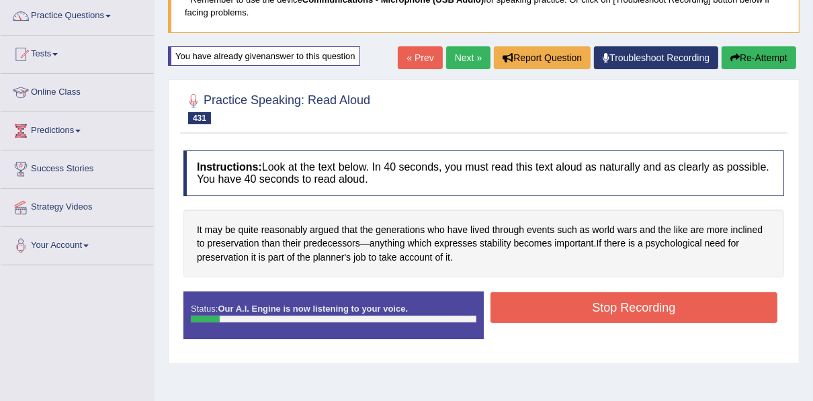
click at [767, 65] on button "Re-Attempt" at bounding box center [759, 57] width 75 height 23
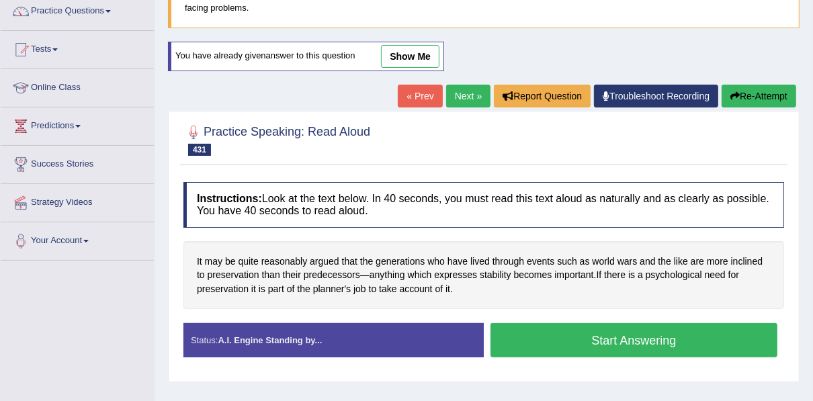
click at [523, 335] on button "Start Answering" at bounding box center [633, 340] width 287 height 34
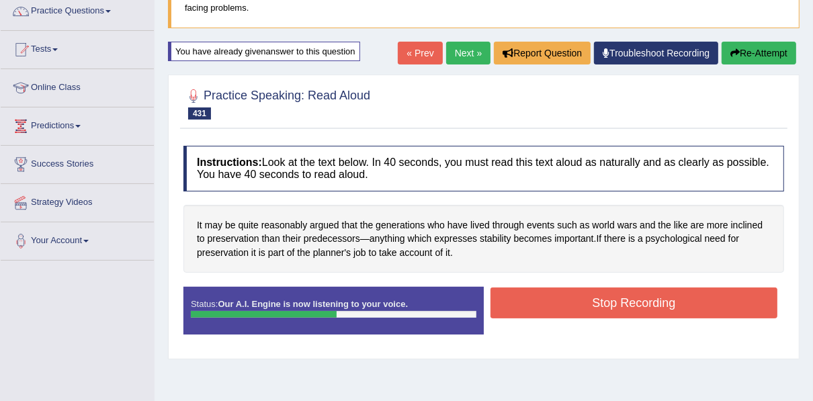
click at [535, 308] on button "Stop Recording" at bounding box center [633, 303] width 287 height 31
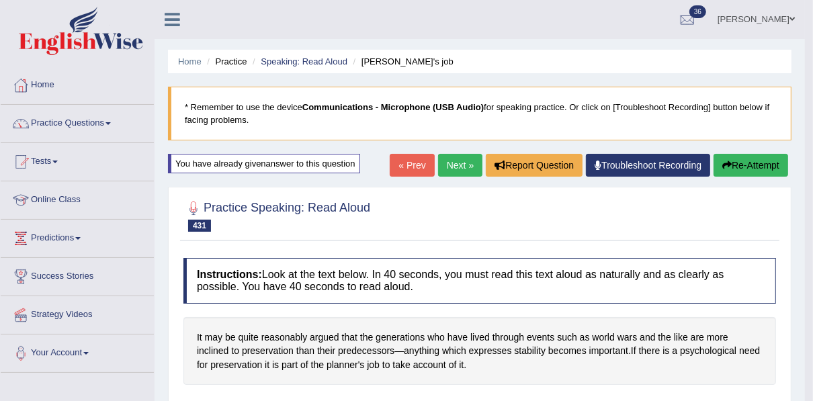
click at [473, 169] on link "Next »" at bounding box center [460, 165] width 44 height 23
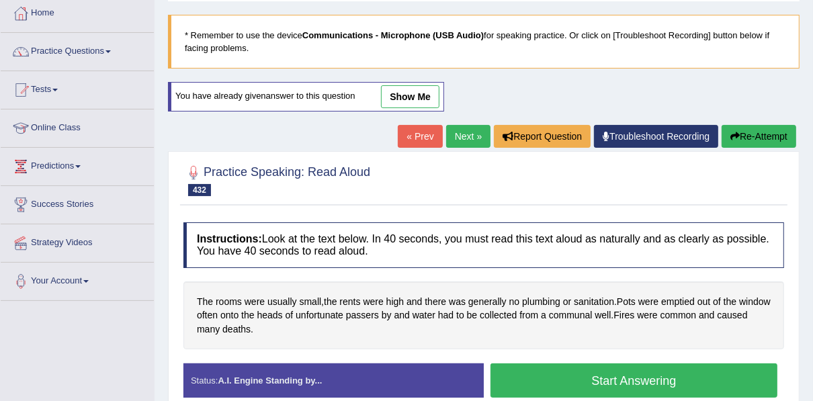
scroll to position [97, 0]
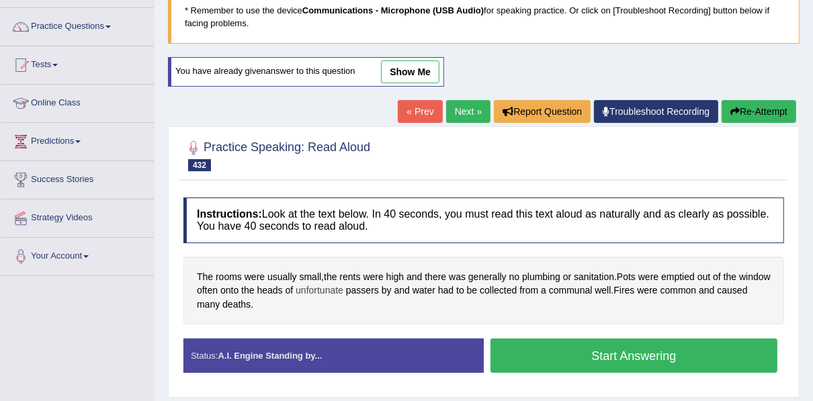
click at [343, 292] on span "unfortunate" at bounding box center [320, 290] width 48 height 14
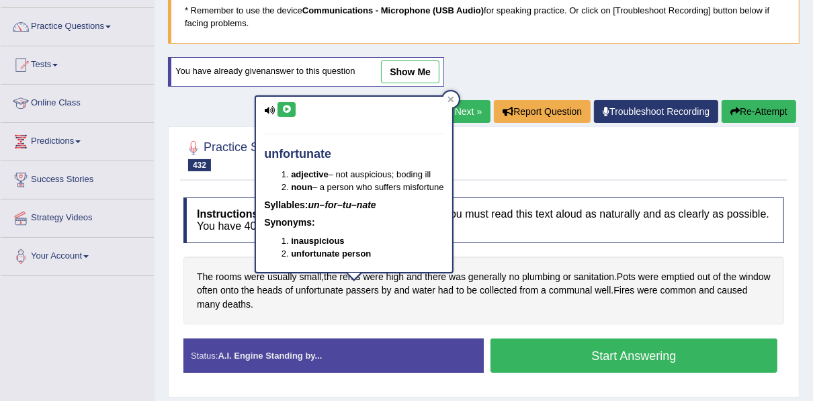
click at [286, 112] on icon at bounding box center [286, 109] width 10 height 8
click at [454, 98] on icon at bounding box center [450, 99] width 7 height 7
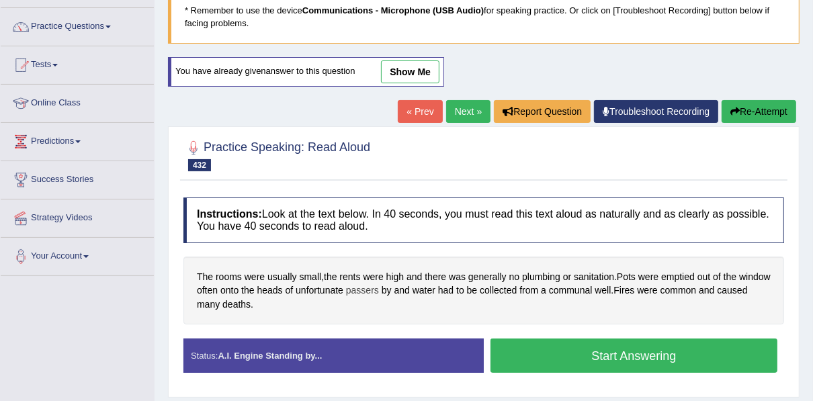
click at [379, 287] on span "passers" at bounding box center [362, 290] width 33 height 14
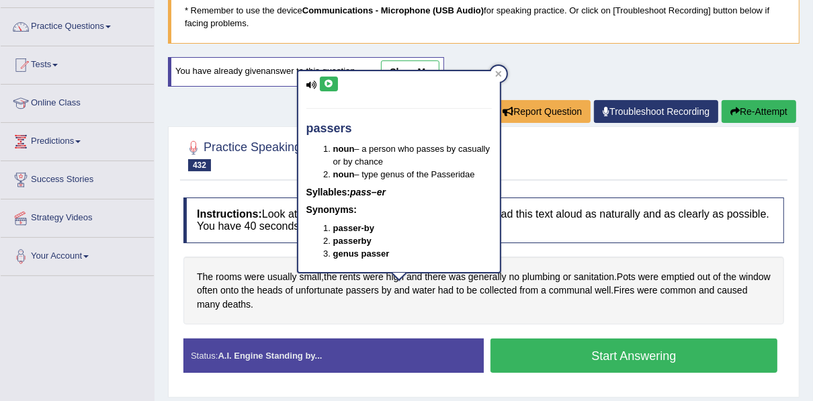
click at [328, 85] on icon at bounding box center [329, 84] width 10 height 8
click at [496, 75] on icon at bounding box center [498, 74] width 6 height 6
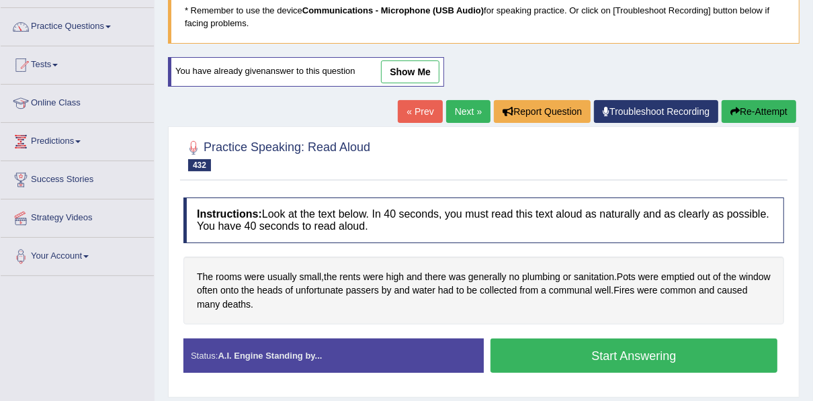
click at [557, 343] on button "Start Answering" at bounding box center [633, 356] width 287 height 34
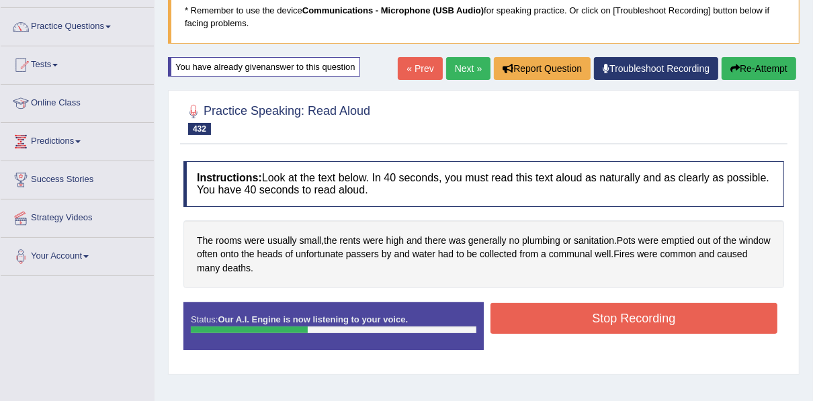
click at [555, 296] on div "Instructions: Look at the text below. In 40 seconds, you must read this text al…" at bounding box center [483, 261] width 607 height 212
click at [554, 318] on button "Stop Recording" at bounding box center [633, 318] width 287 height 31
click at [554, 314] on div "Status: Our A.I. Engine is now listening to your voice. Start Answering Stop Re…" at bounding box center [483, 332] width 601 height 60
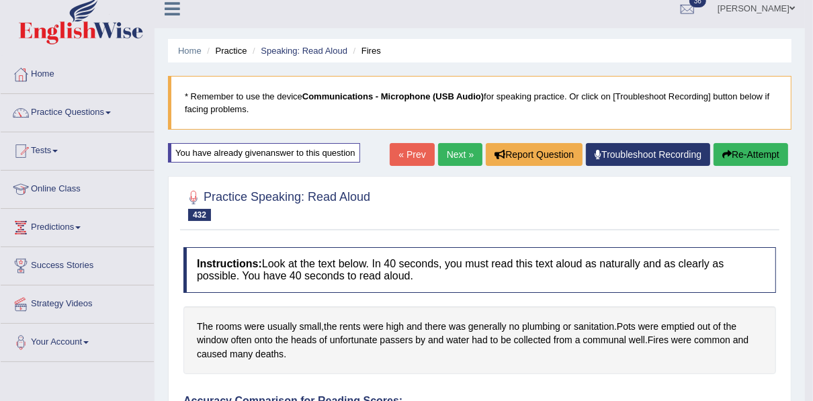
scroll to position [0, 0]
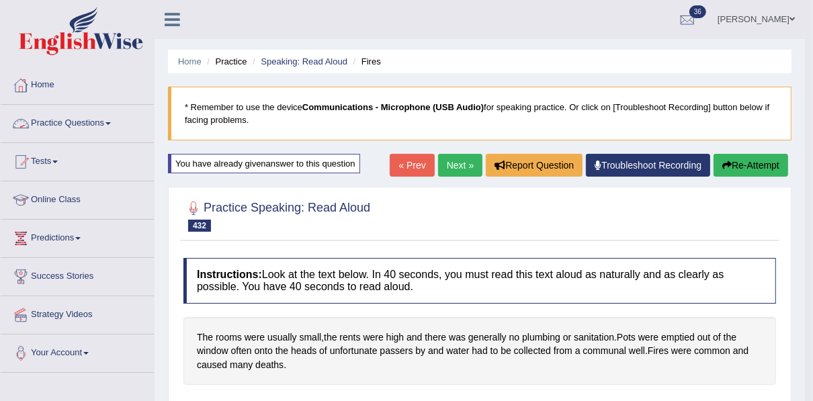
click at [110, 126] on link "Practice Questions" at bounding box center [77, 122] width 153 height 34
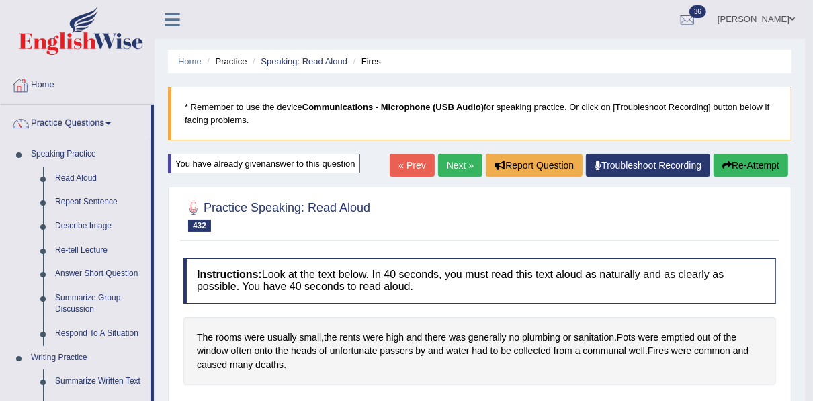
click at [54, 88] on link "Home" at bounding box center [77, 84] width 153 height 34
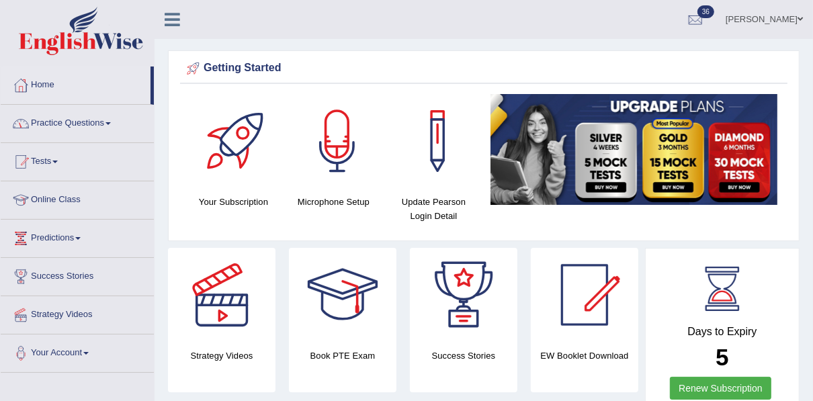
click at [52, 163] on link "Tests" at bounding box center [77, 160] width 153 height 34
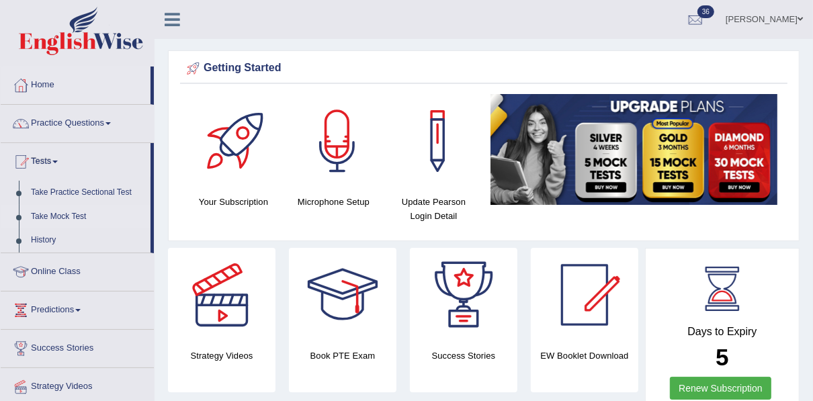
click at [56, 212] on link "Take Mock Test" at bounding box center [88, 217] width 126 height 24
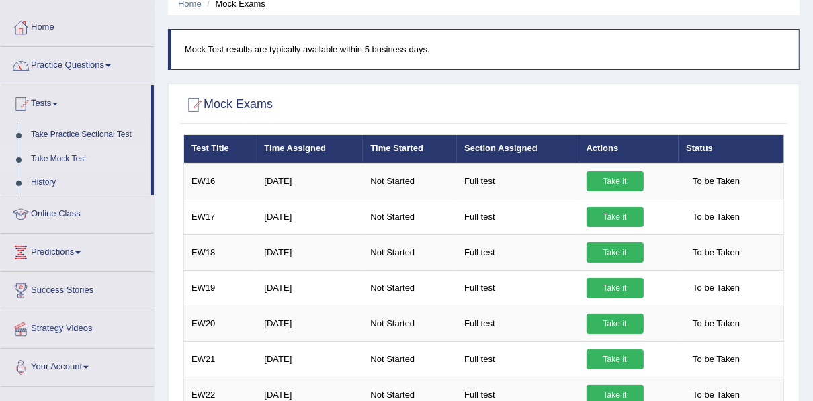
scroll to position [73, 0]
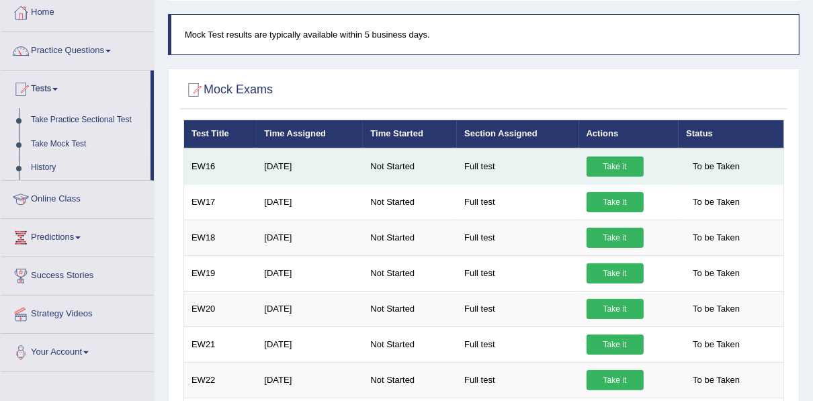
click at [624, 161] on link "Take it" at bounding box center [614, 167] width 57 height 20
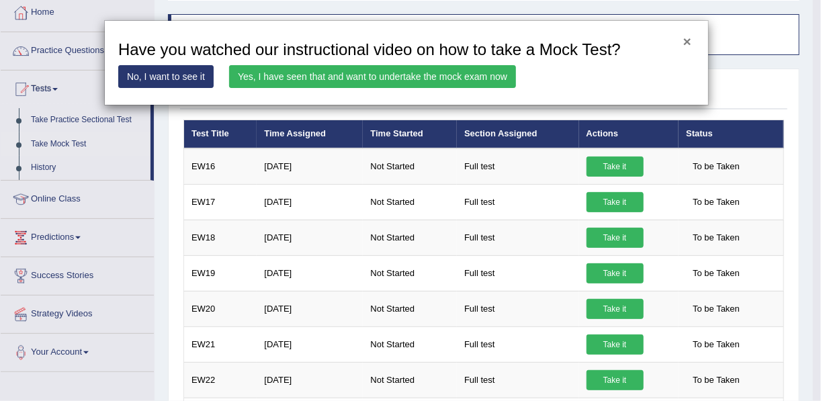
click at [687, 40] on button "×" at bounding box center [687, 41] width 8 height 14
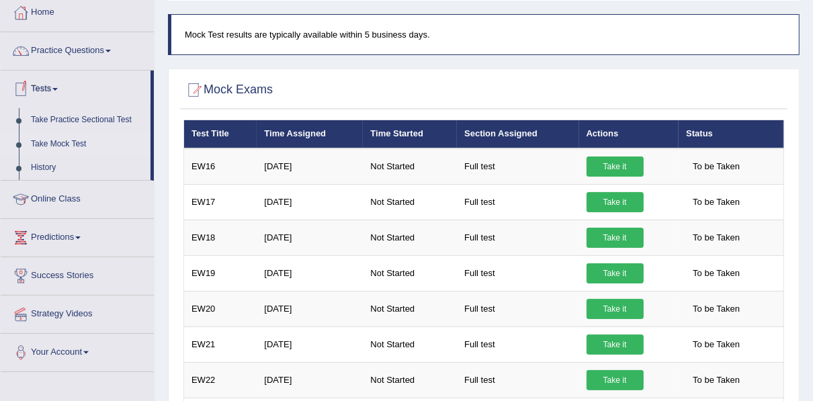
click at [67, 139] on link "Take Mock Test" at bounding box center [88, 144] width 126 height 24
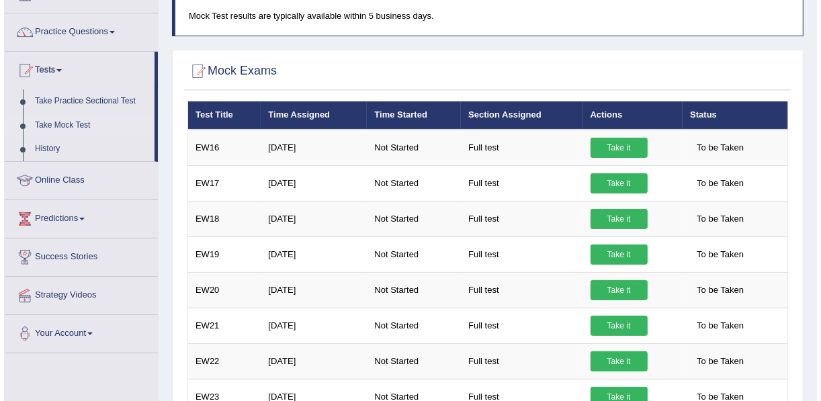
scroll to position [103, 0]
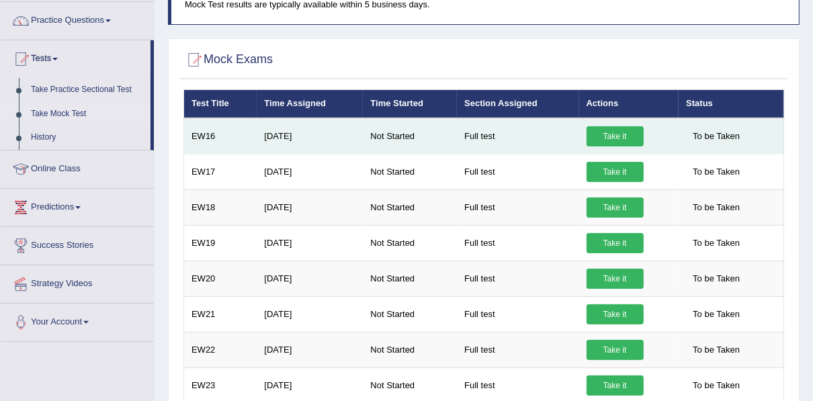
click at [619, 133] on link "Take it" at bounding box center [614, 136] width 57 height 20
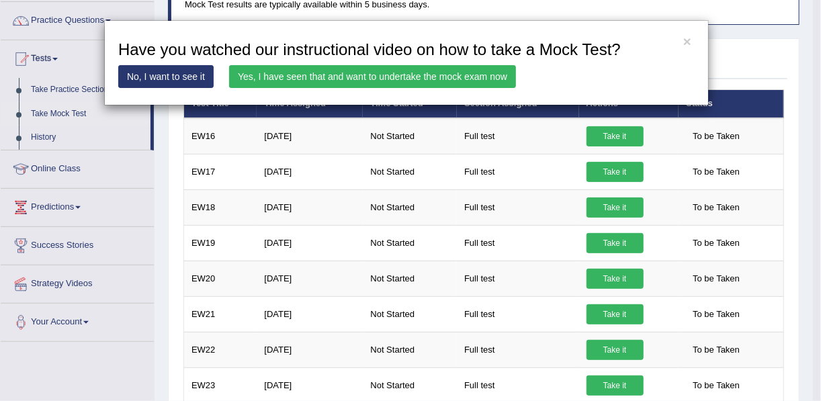
click at [463, 70] on link "Yes, I have seen that and want to undertake the mock exam now" at bounding box center [372, 76] width 287 height 23
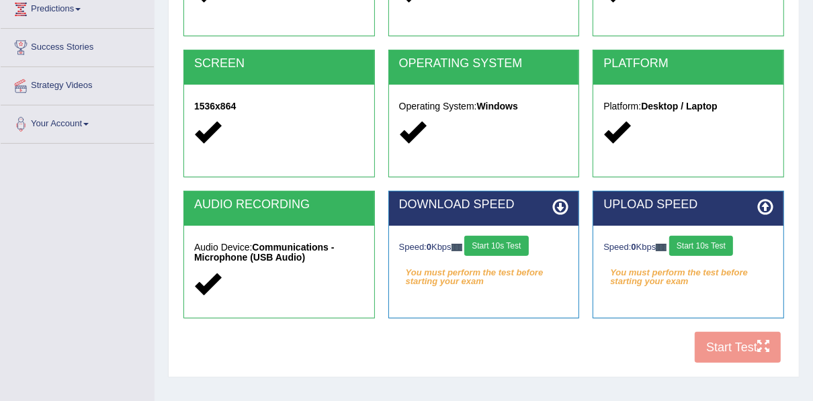
scroll to position [248, 0]
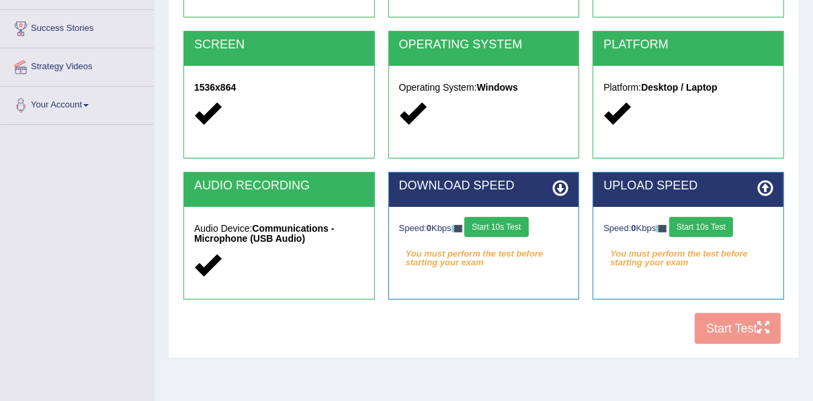
click at [494, 219] on button "Start 10s Test" at bounding box center [496, 227] width 64 height 20
click at [687, 219] on button "Start 10s Test" at bounding box center [701, 227] width 64 height 20
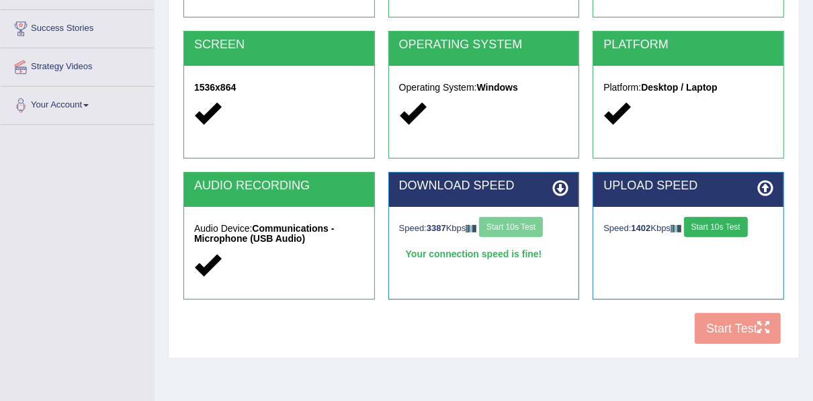
click at [709, 220] on button "Start 10s Test" at bounding box center [716, 227] width 64 height 20
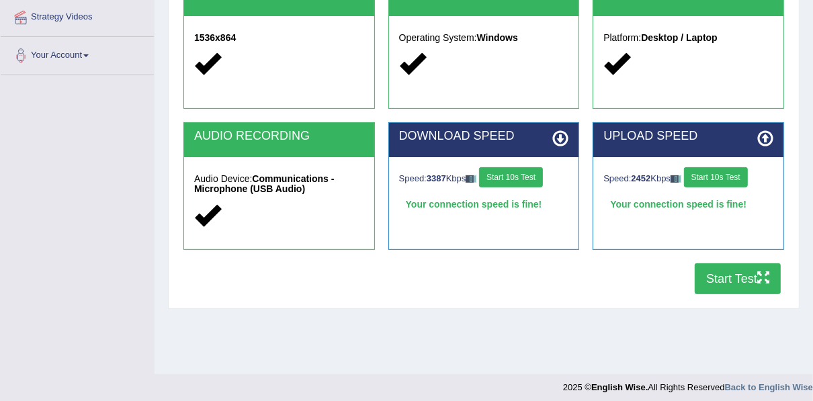
scroll to position [298, 0]
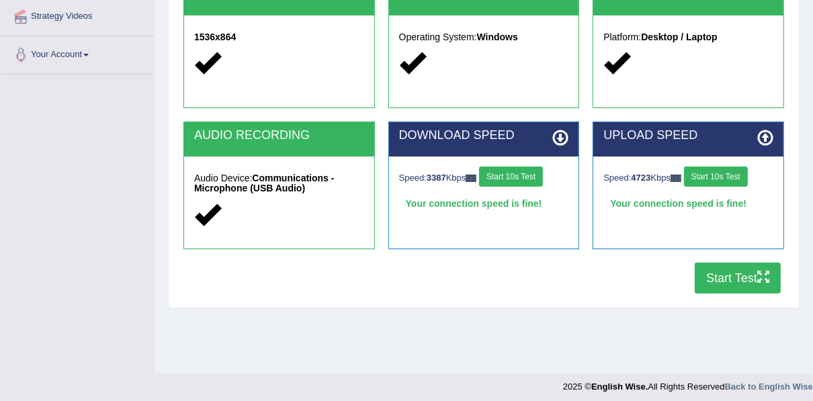
drag, startPoint x: 725, startPoint y: 277, endPoint x: 730, endPoint y: 287, distance: 10.5
click at [730, 287] on button "Start Test" at bounding box center [738, 278] width 86 height 31
